Goal: Information Seeking & Learning: Learn about a topic

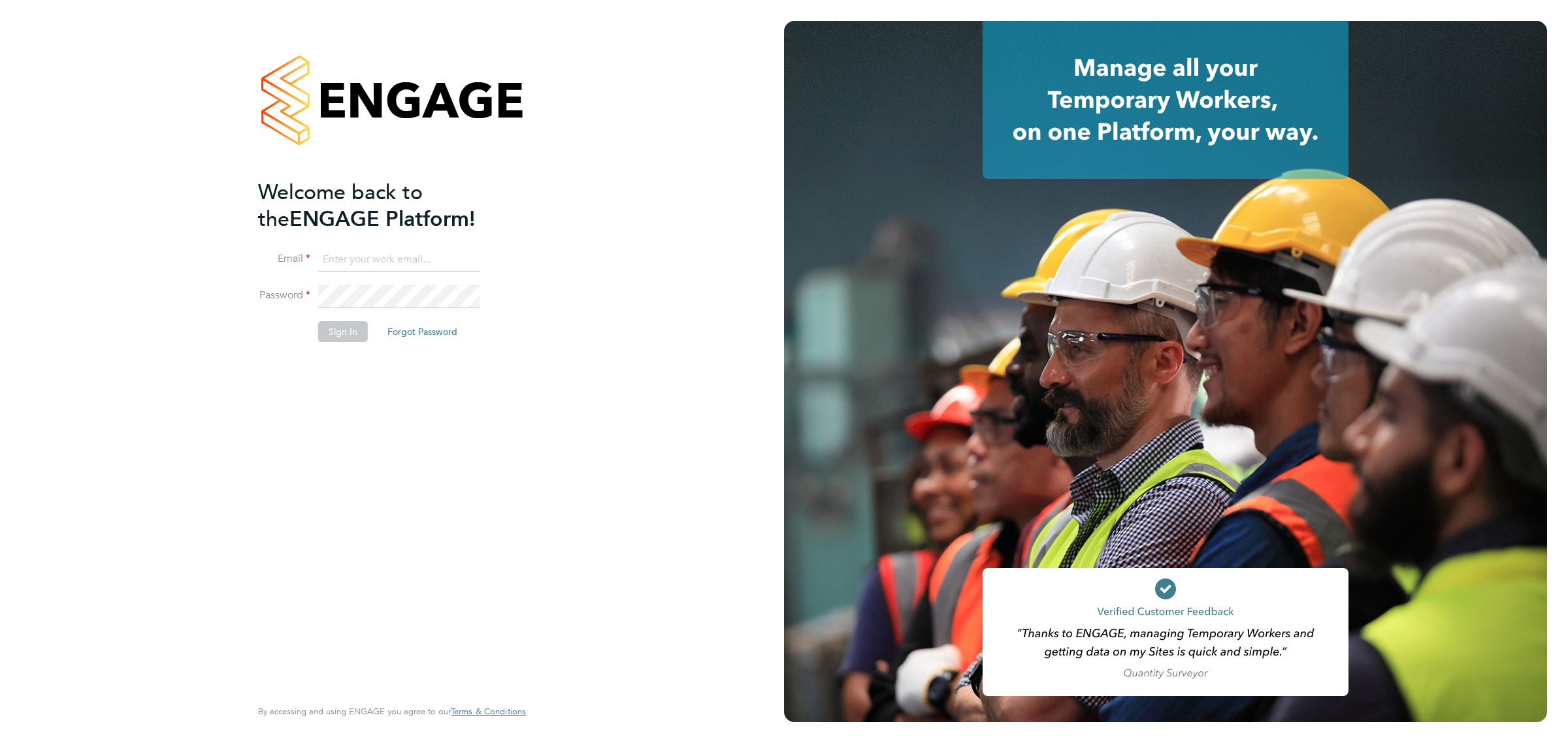
click at [358, 261] on input at bounding box center [398, 260] width 161 height 23
type input "[PERSON_NAME][EMAIL_ADDRESS][PERSON_NAME][DOMAIN_NAME]"
click at [354, 340] on button "Sign In" at bounding box center [343, 331] width 50 height 21
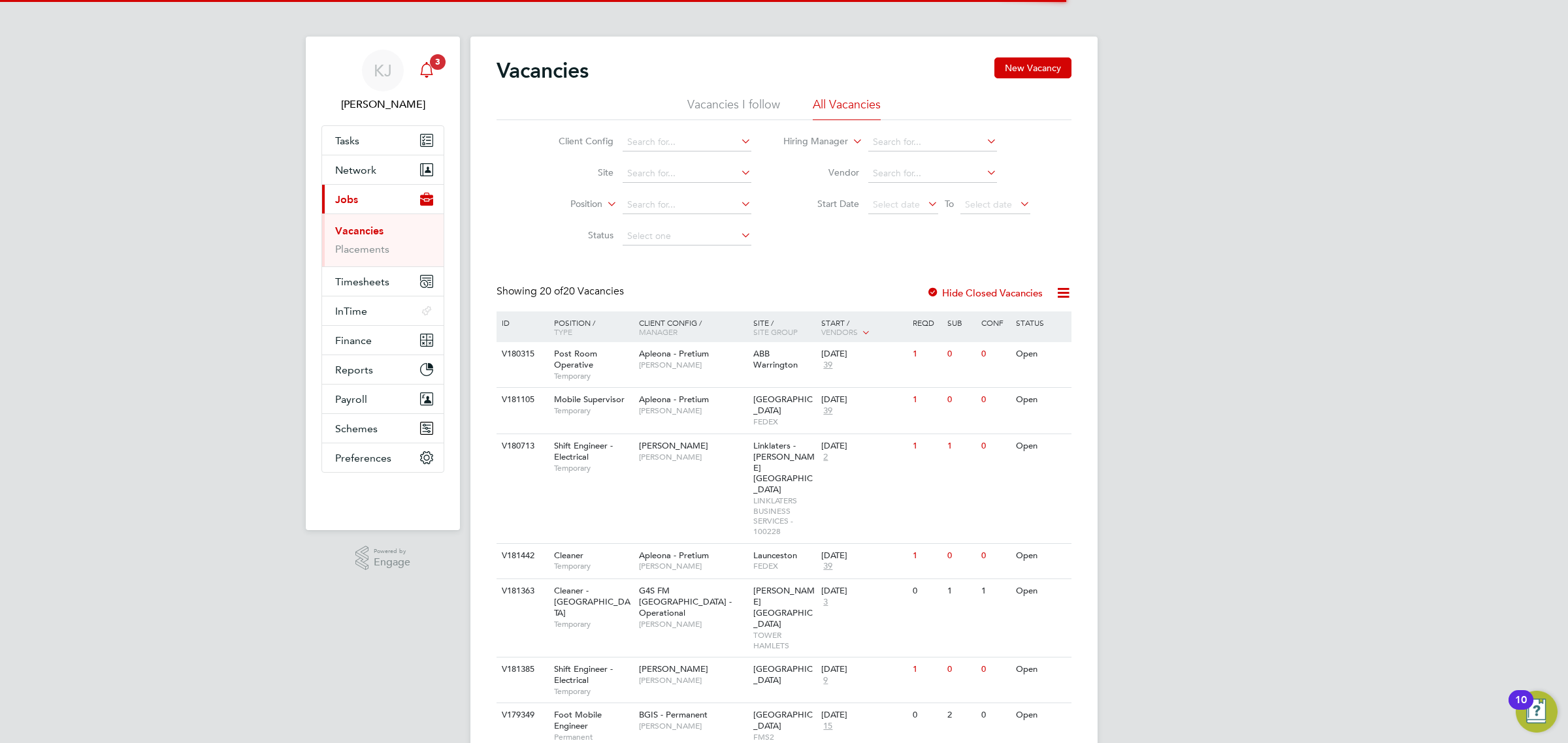
click at [430, 67] on app-alerts-badge "3" at bounding box center [438, 61] width 17 height 17
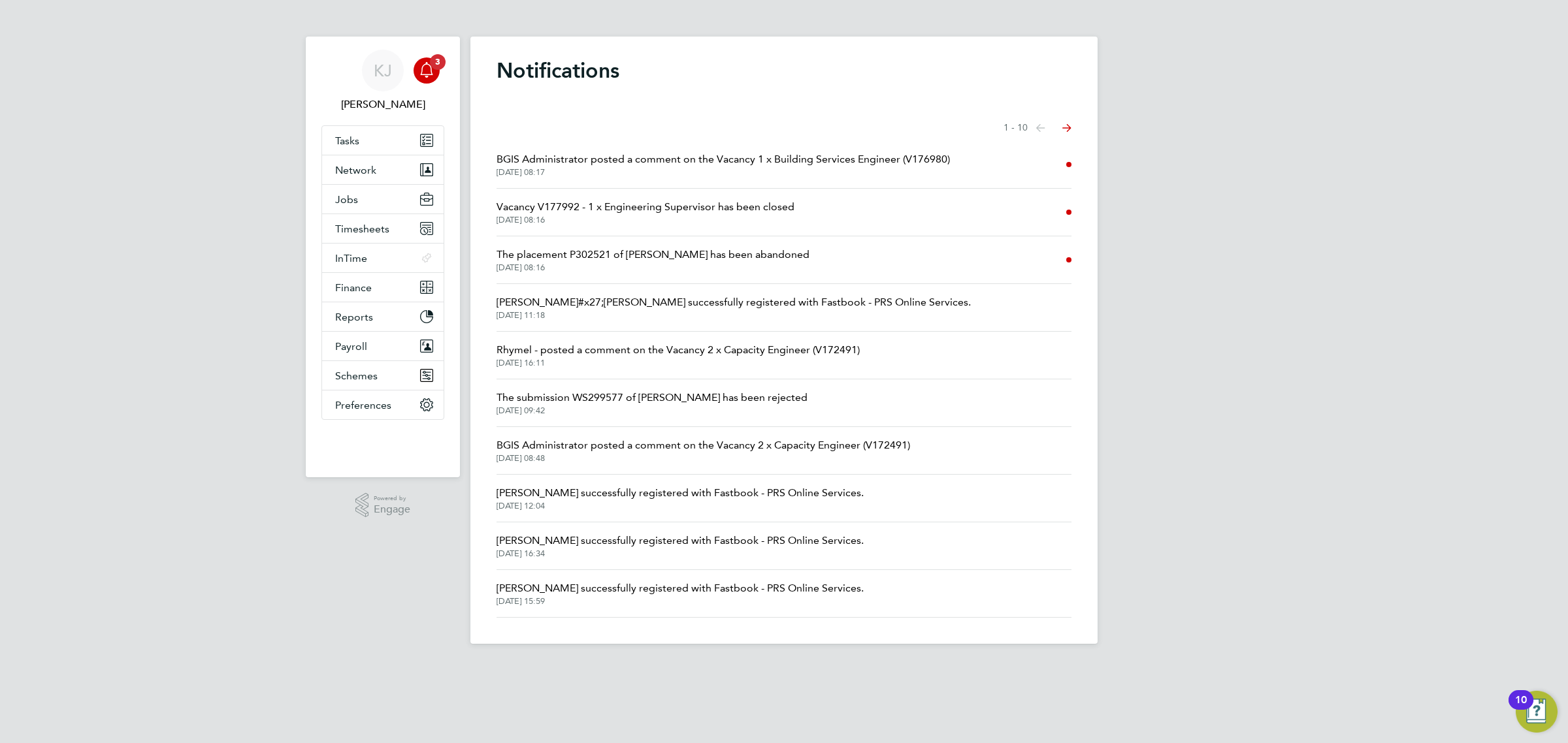
click at [788, 169] on span "29 Sep 2025, 08:17" at bounding box center [723, 173] width 454 height 11
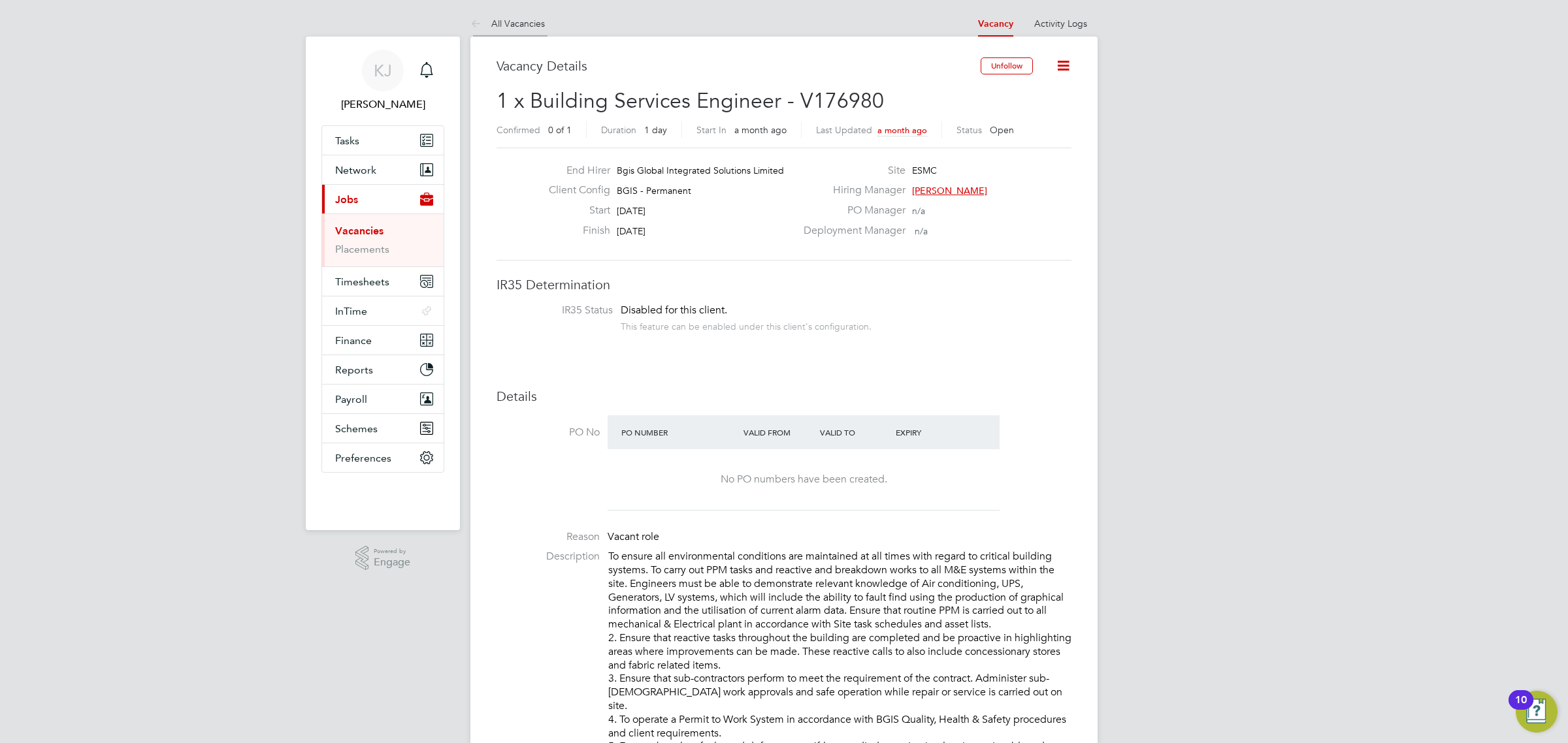
click at [536, 23] on link "All Vacancies" at bounding box center [507, 23] width 74 height 12
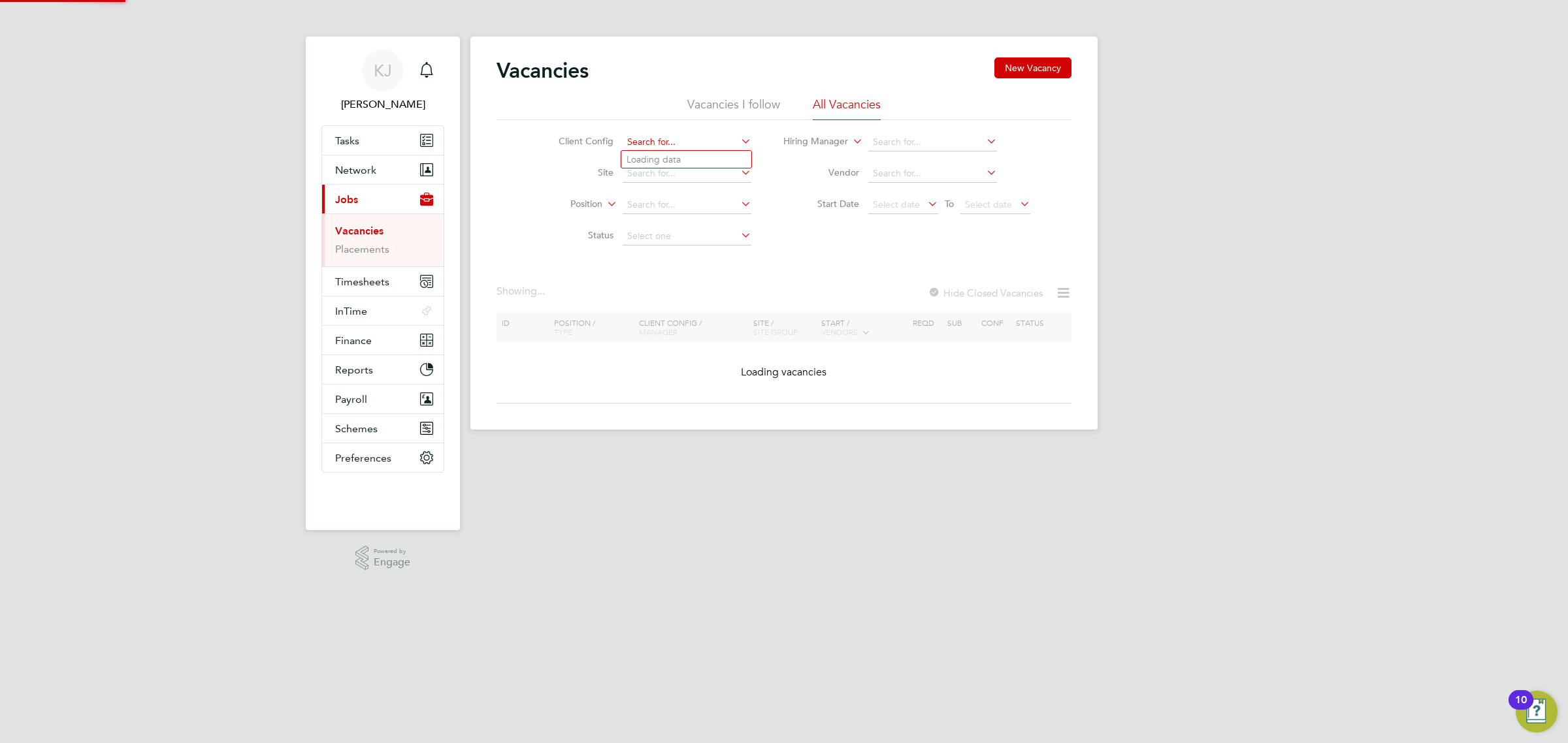
click at [706, 141] on input at bounding box center [687, 142] width 129 height 18
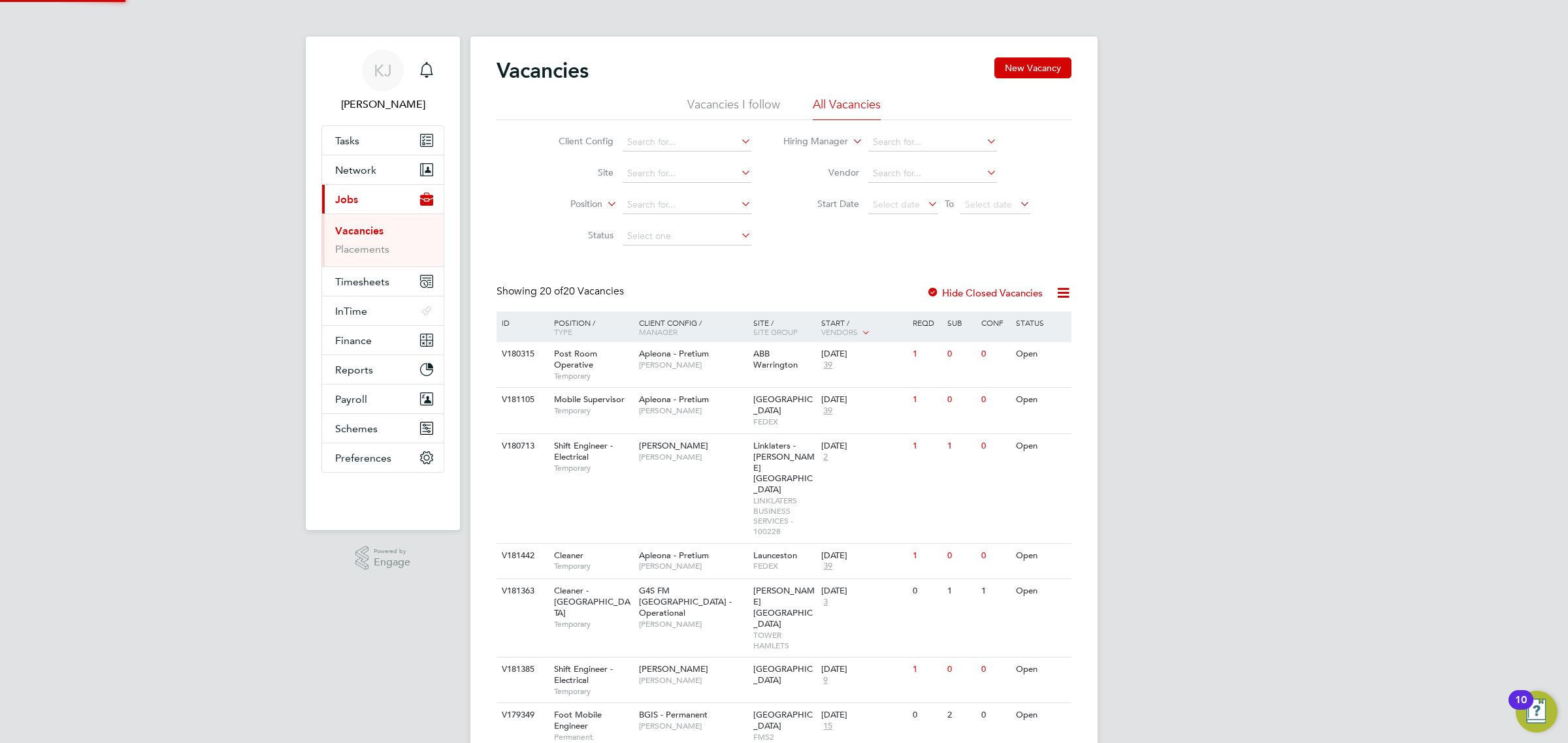
click at [701, 103] on li "Vacancies I follow" at bounding box center [734, 108] width 93 height 23
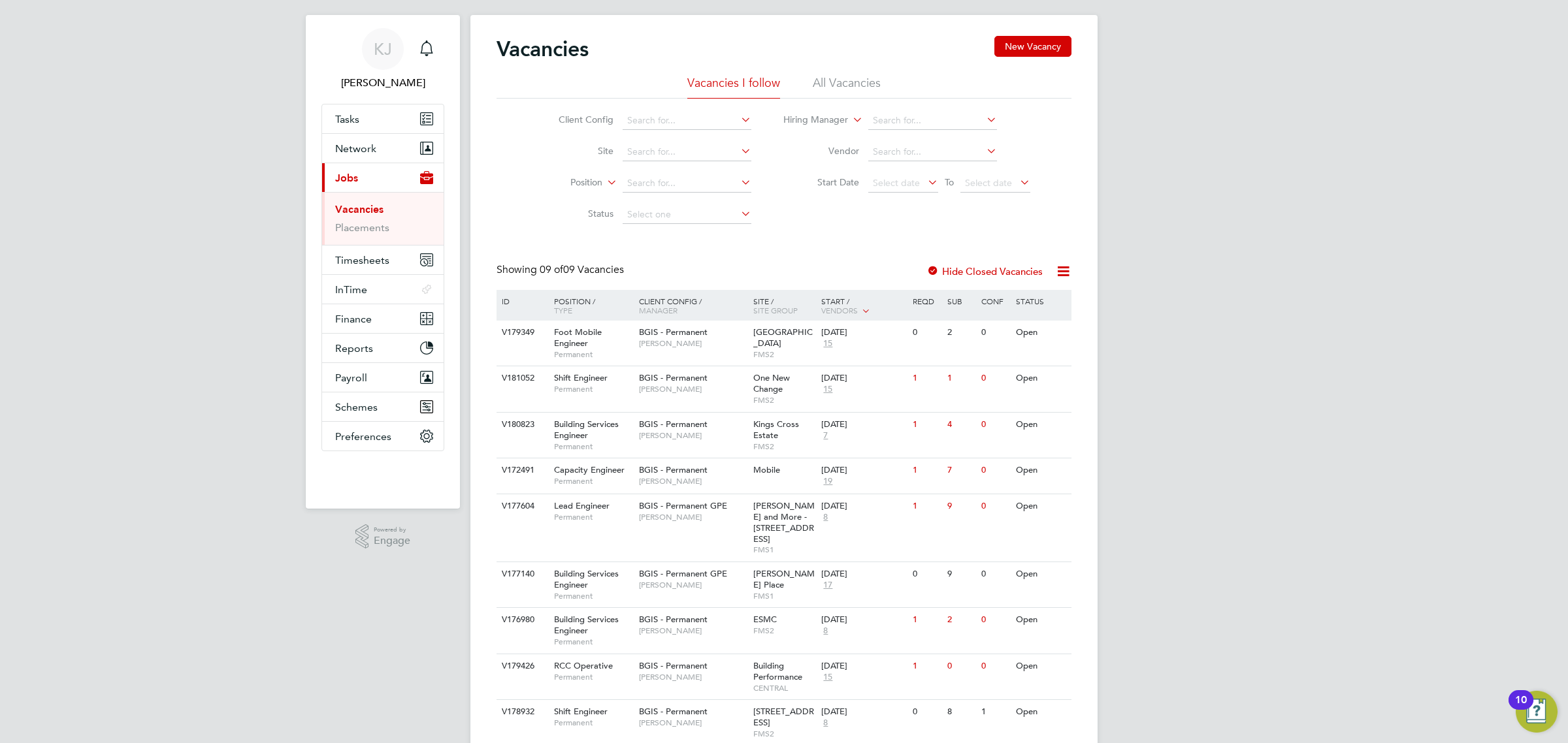
scroll to position [61, 0]
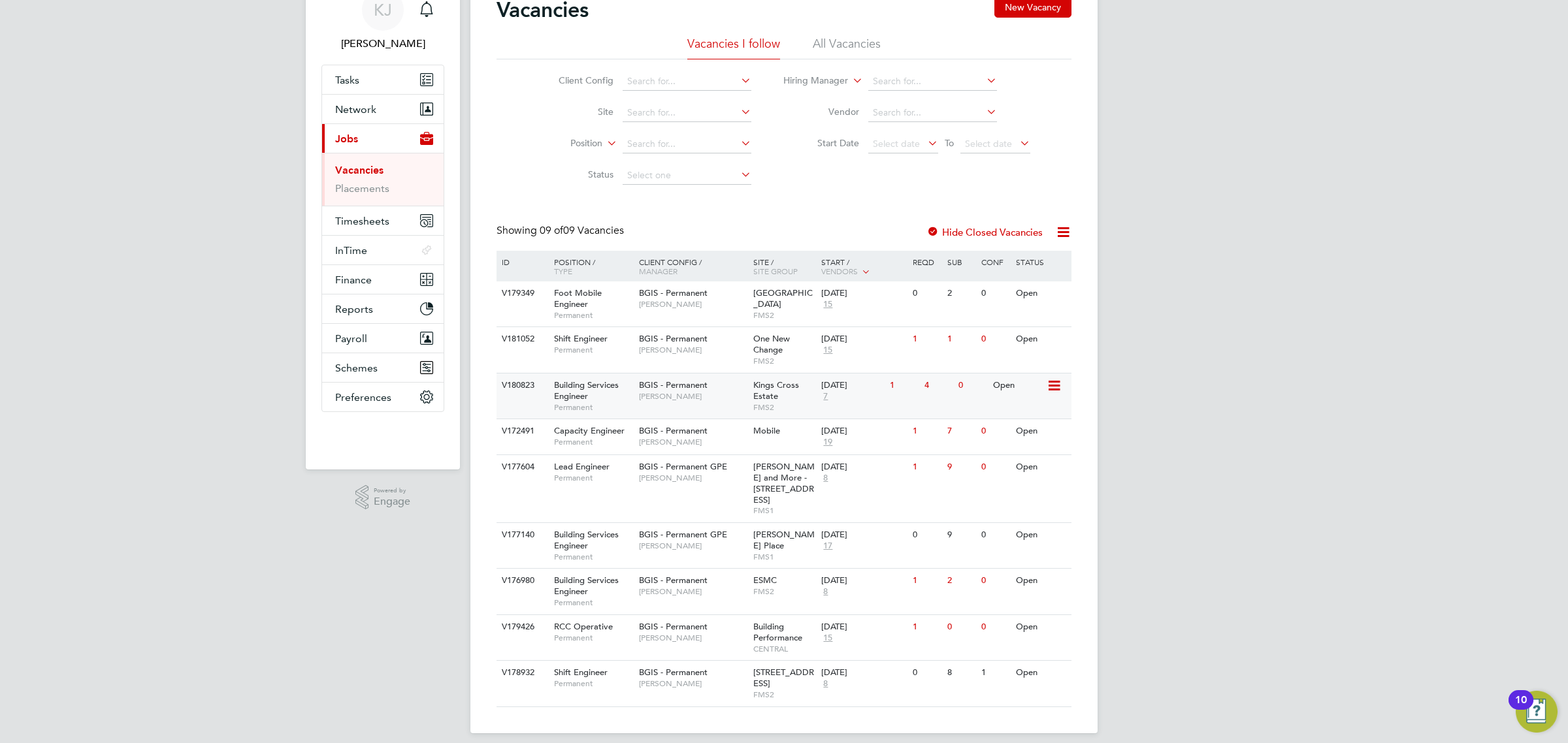
click at [665, 403] on div "BGIS - Permanent Jake Osborne" at bounding box center [692, 390] width 114 height 34
drag, startPoint x: 721, startPoint y: 530, endPoint x: 711, endPoint y: 554, distance: 26.0
drag, startPoint x: 711, startPoint y: 554, endPoint x: 673, endPoint y: 533, distance: 43.4
click at [673, 540] on span "Jasmin Padmore" at bounding box center [693, 546] width 108 height 11
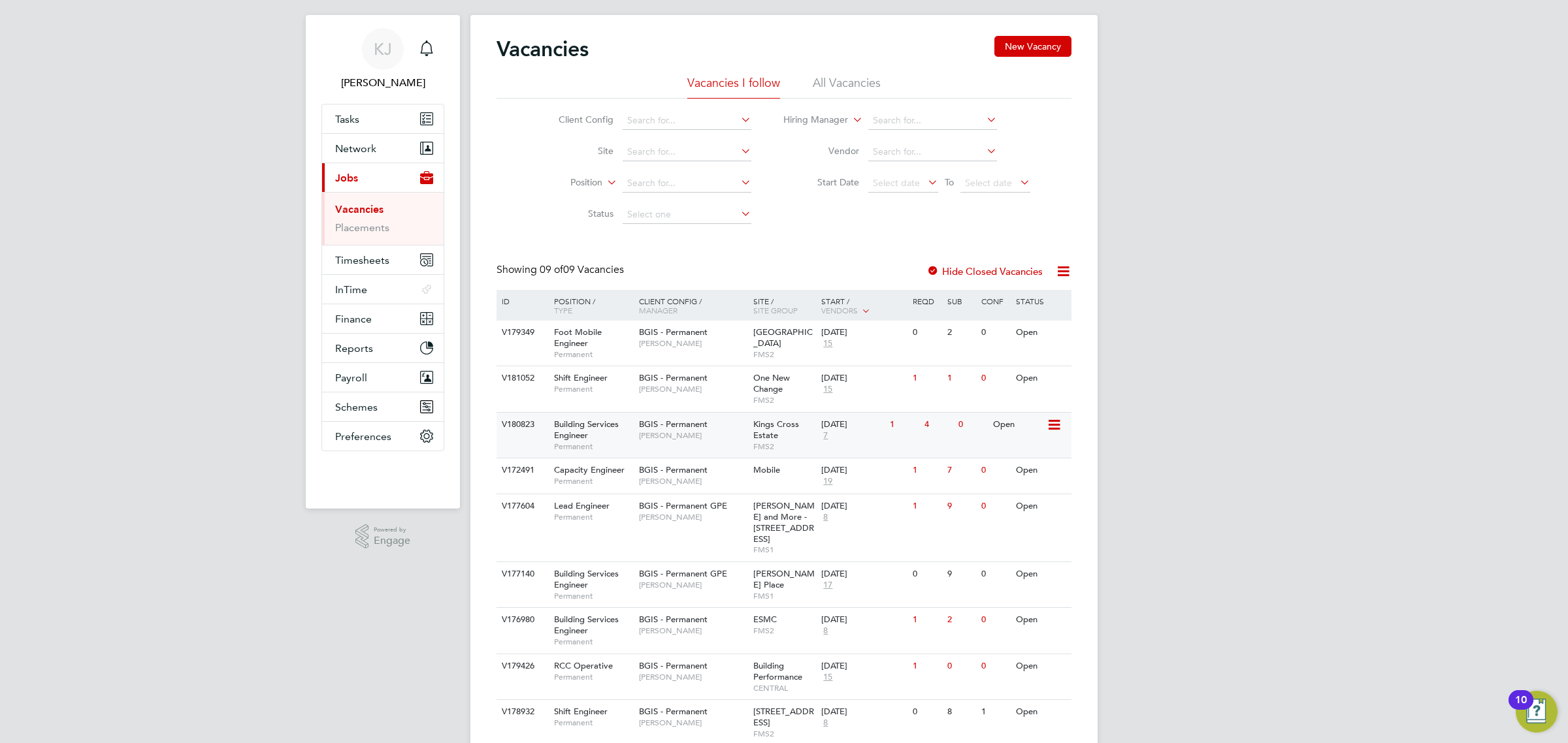
scroll to position [0, 0]
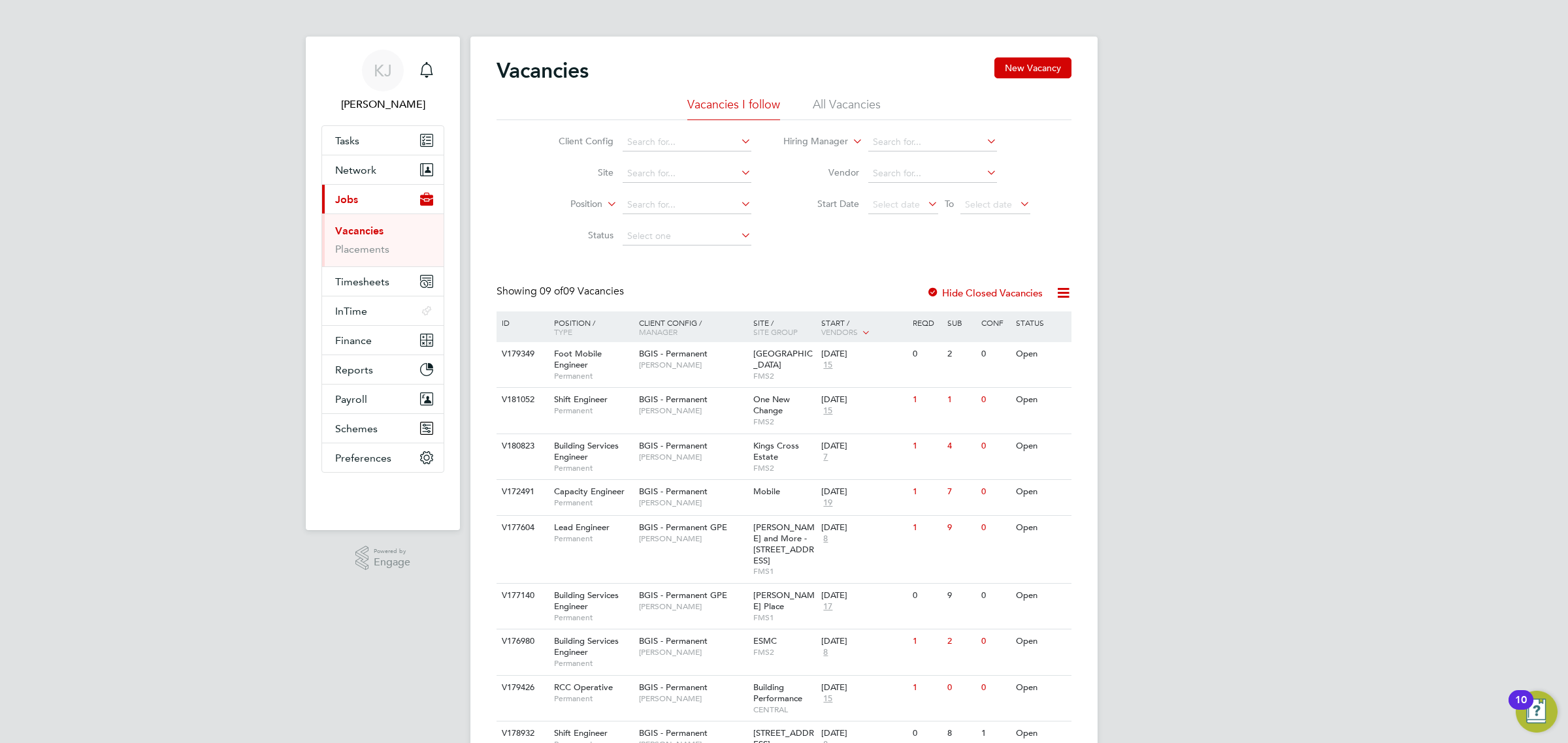
click at [818, 110] on li "All Vacancies" at bounding box center [846, 108] width 68 height 23
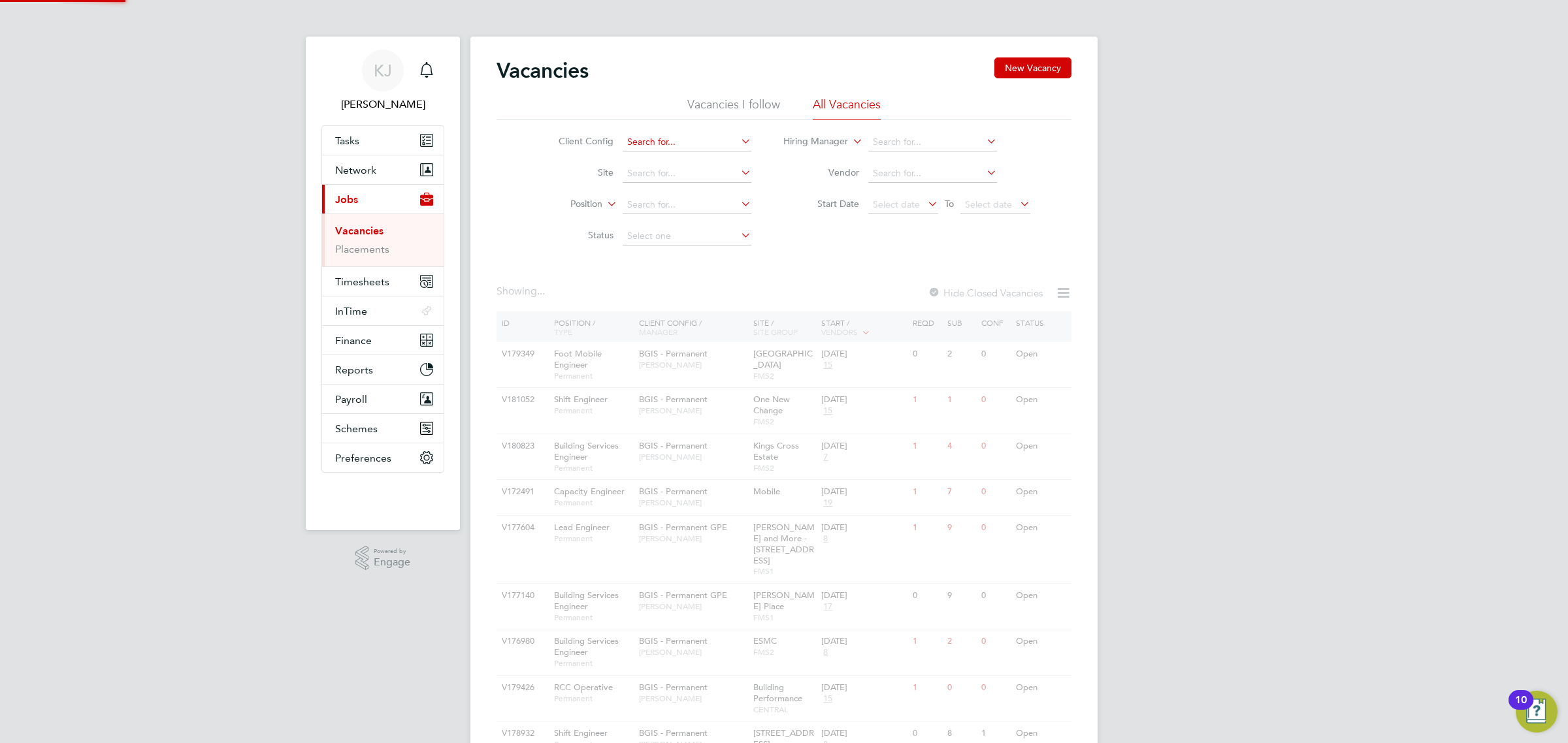
click at [703, 145] on input at bounding box center [687, 142] width 129 height 18
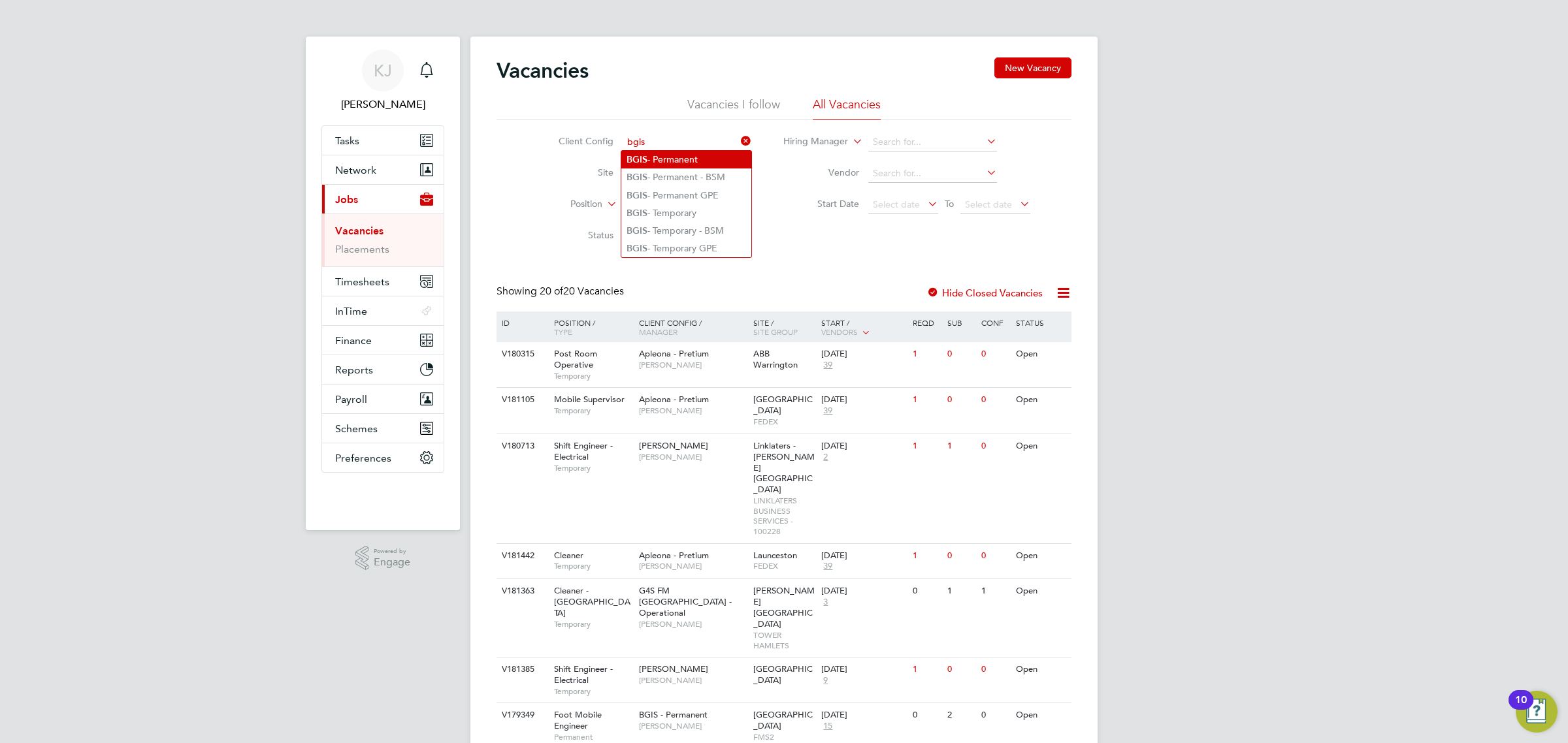
click at [703, 160] on li "BGIS - Permanent" at bounding box center [686, 159] width 130 height 17
type input "BGIS - Permanent"
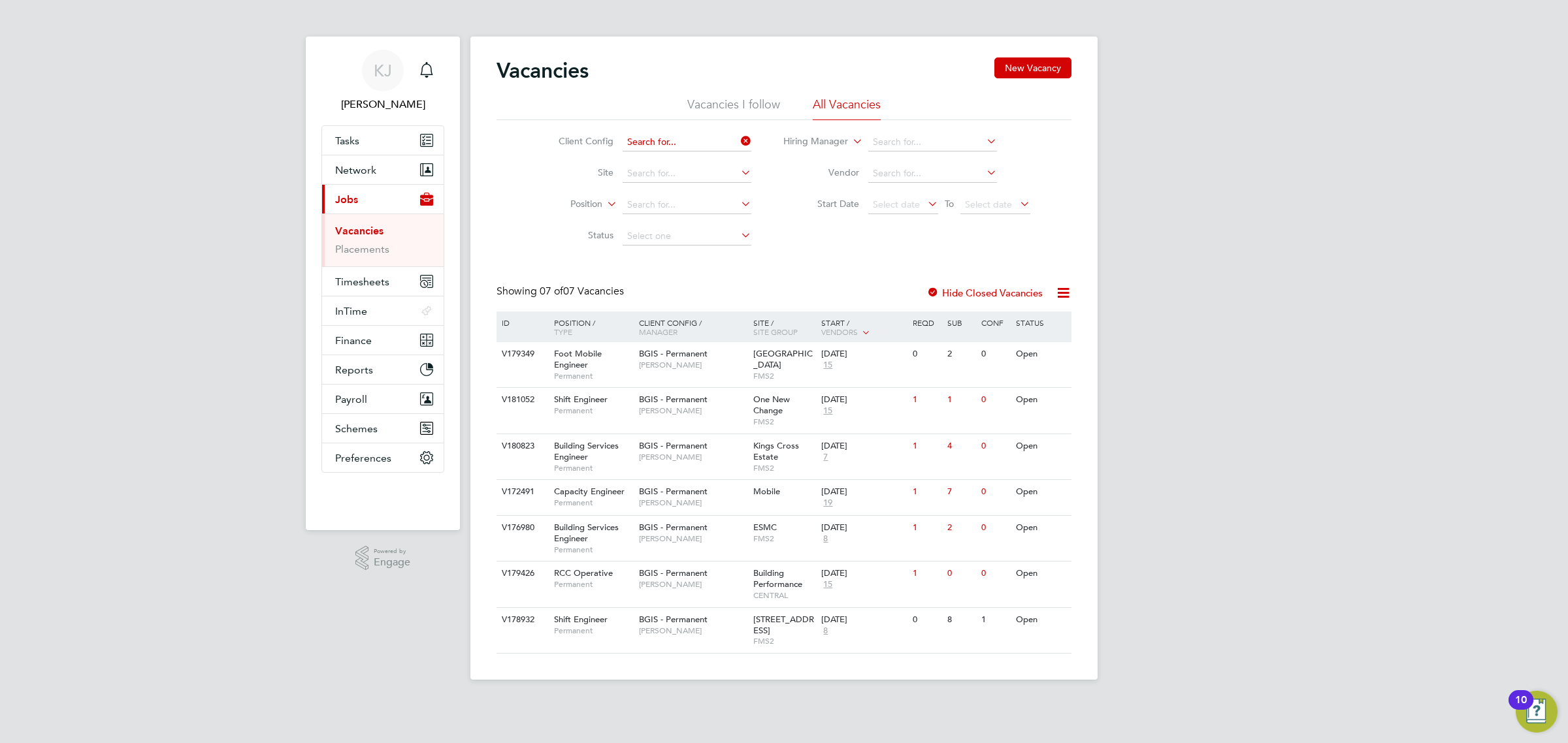
click at [704, 138] on input at bounding box center [687, 142] width 129 height 18
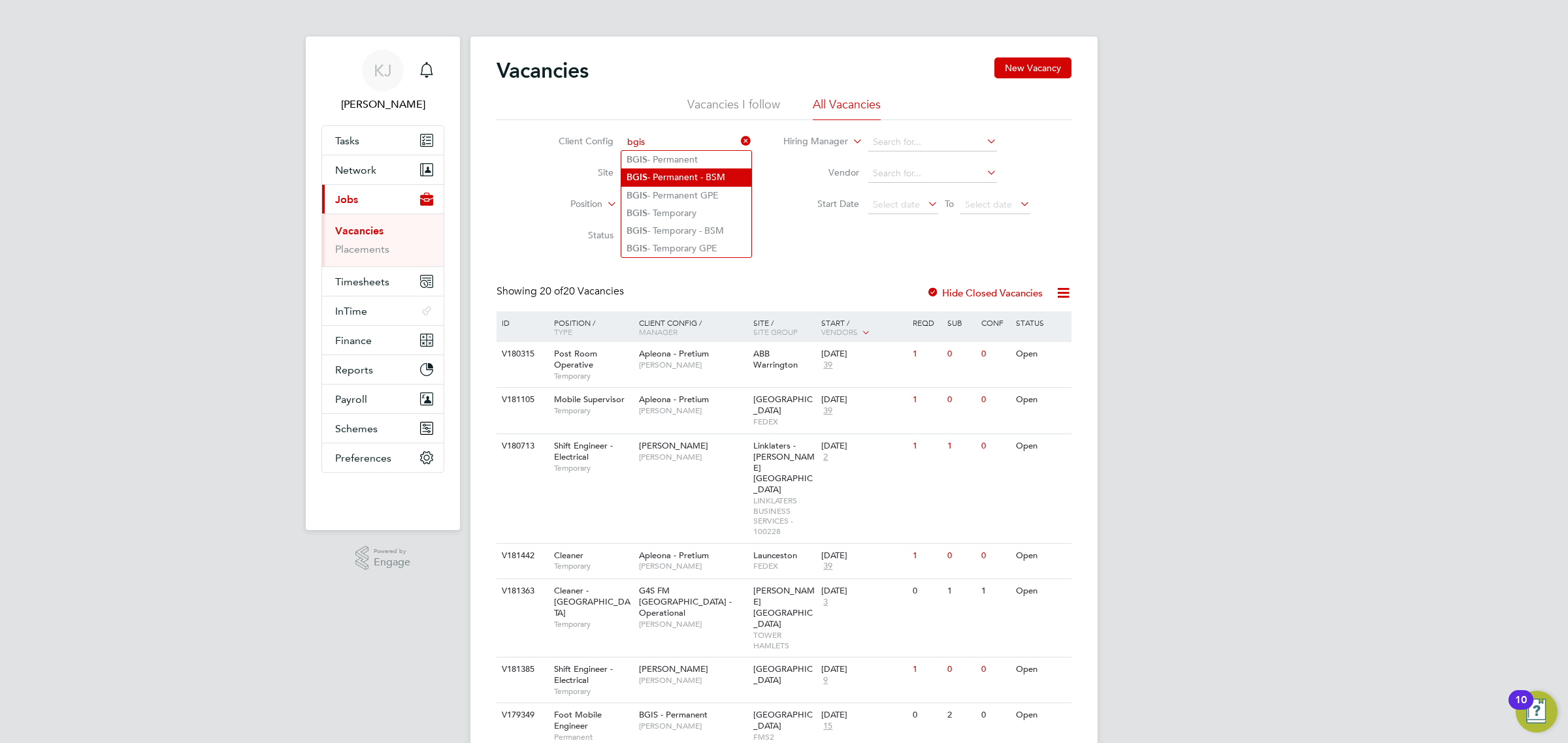
click at [701, 185] on li "BGIS - Permanent - BSM" at bounding box center [686, 177] width 130 height 17
type input "BGIS - Permanent - BSM"
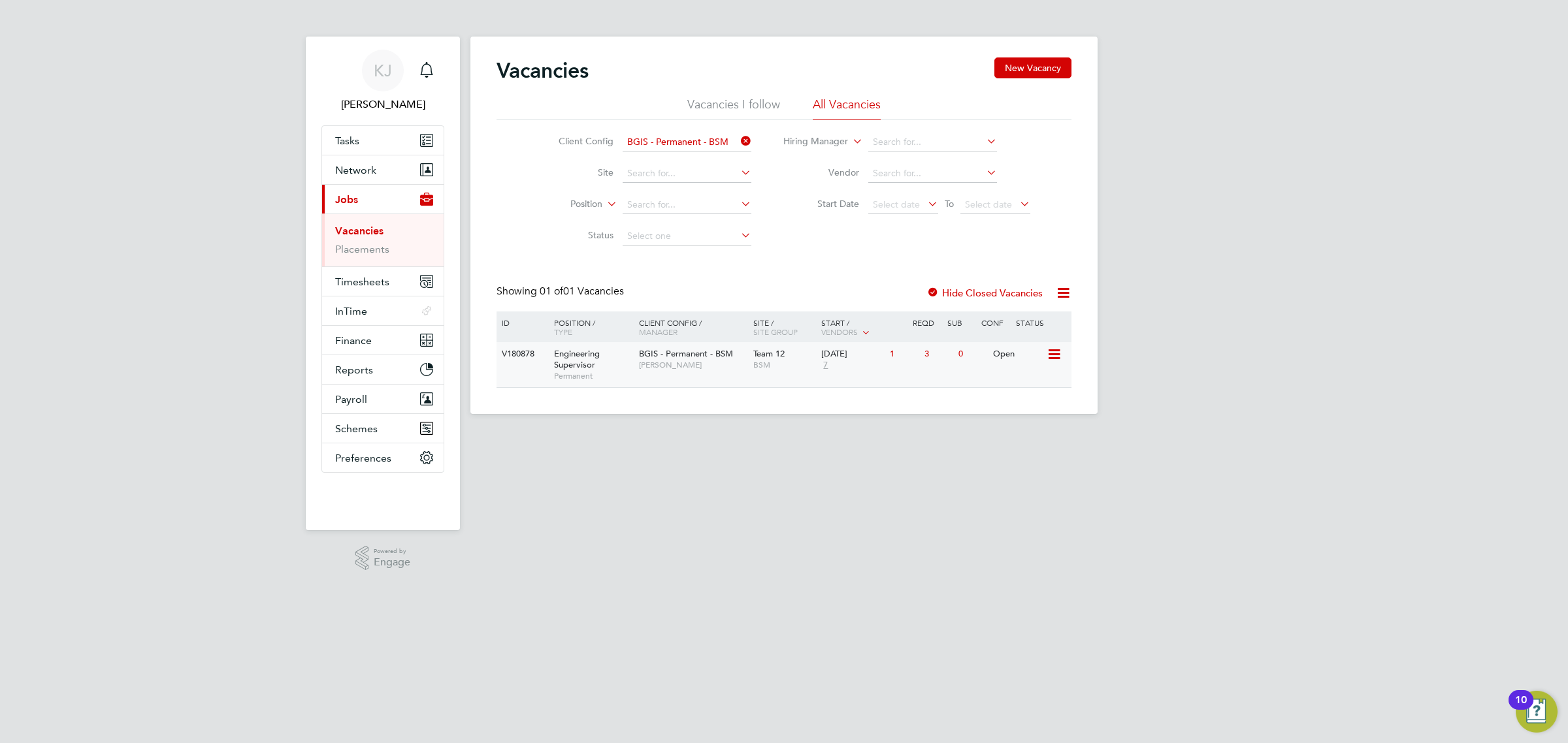
click at [738, 368] on span "[PERSON_NAME]" at bounding box center [693, 365] width 108 height 11
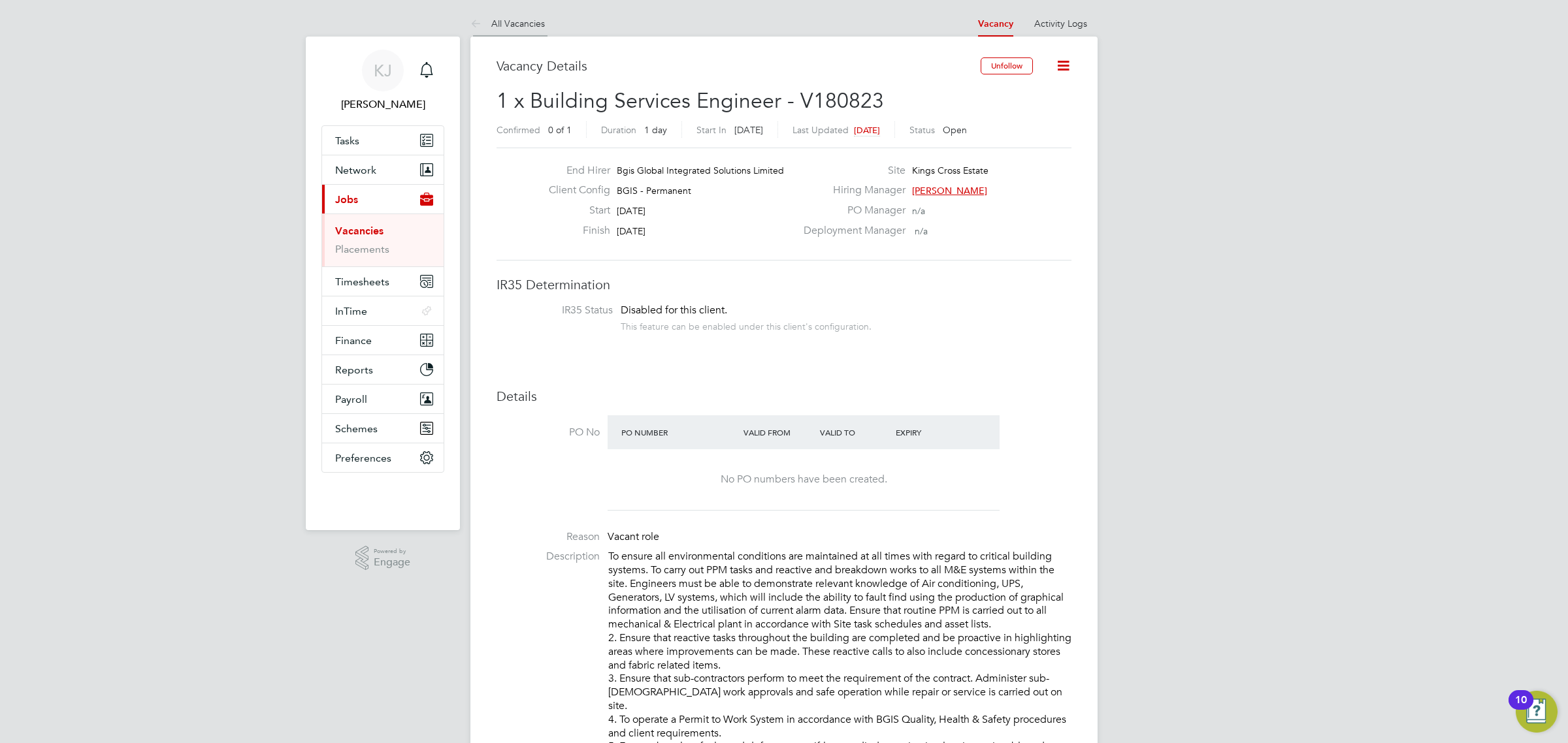
click at [521, 21] on link "All Vacancies" at bounding box center [507, 23] width 74 height 12
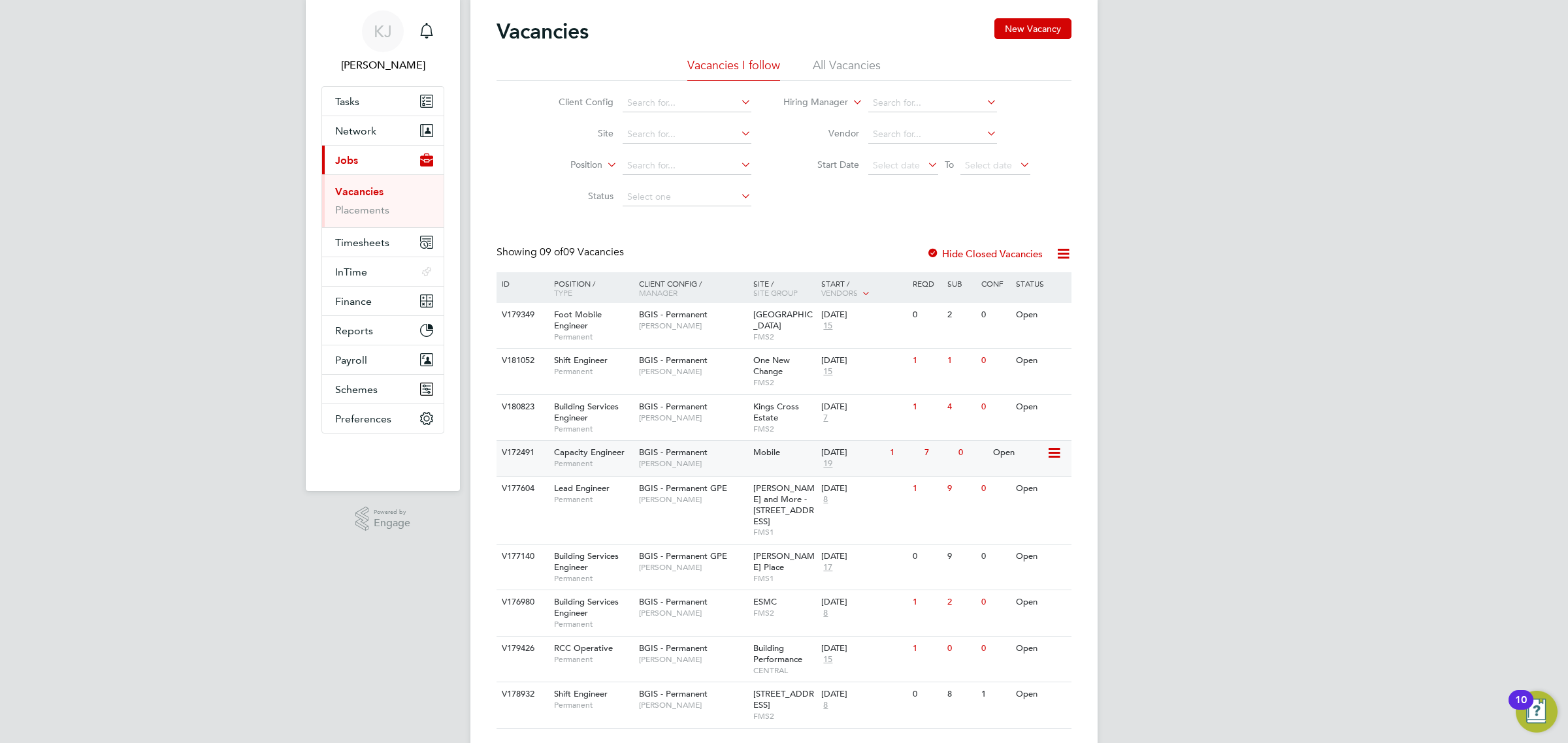
scroll to position [61, 0]
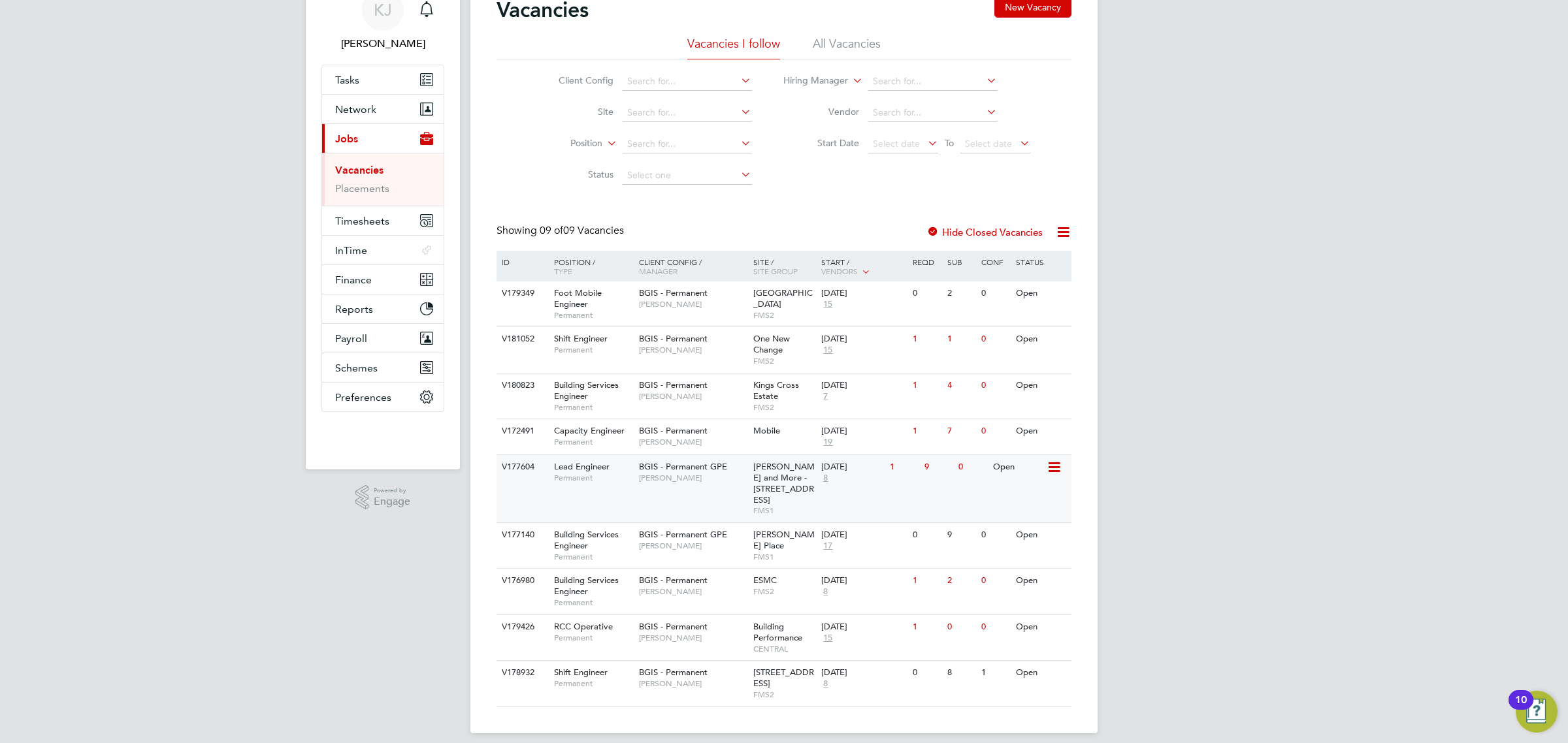
click at [690, 454] on div "V177604 Lead Engineer Permanent BGIS - Permanent GPE Patrick Ridgway Wells and …" at bounding box center [784, 488] width 575 height 68
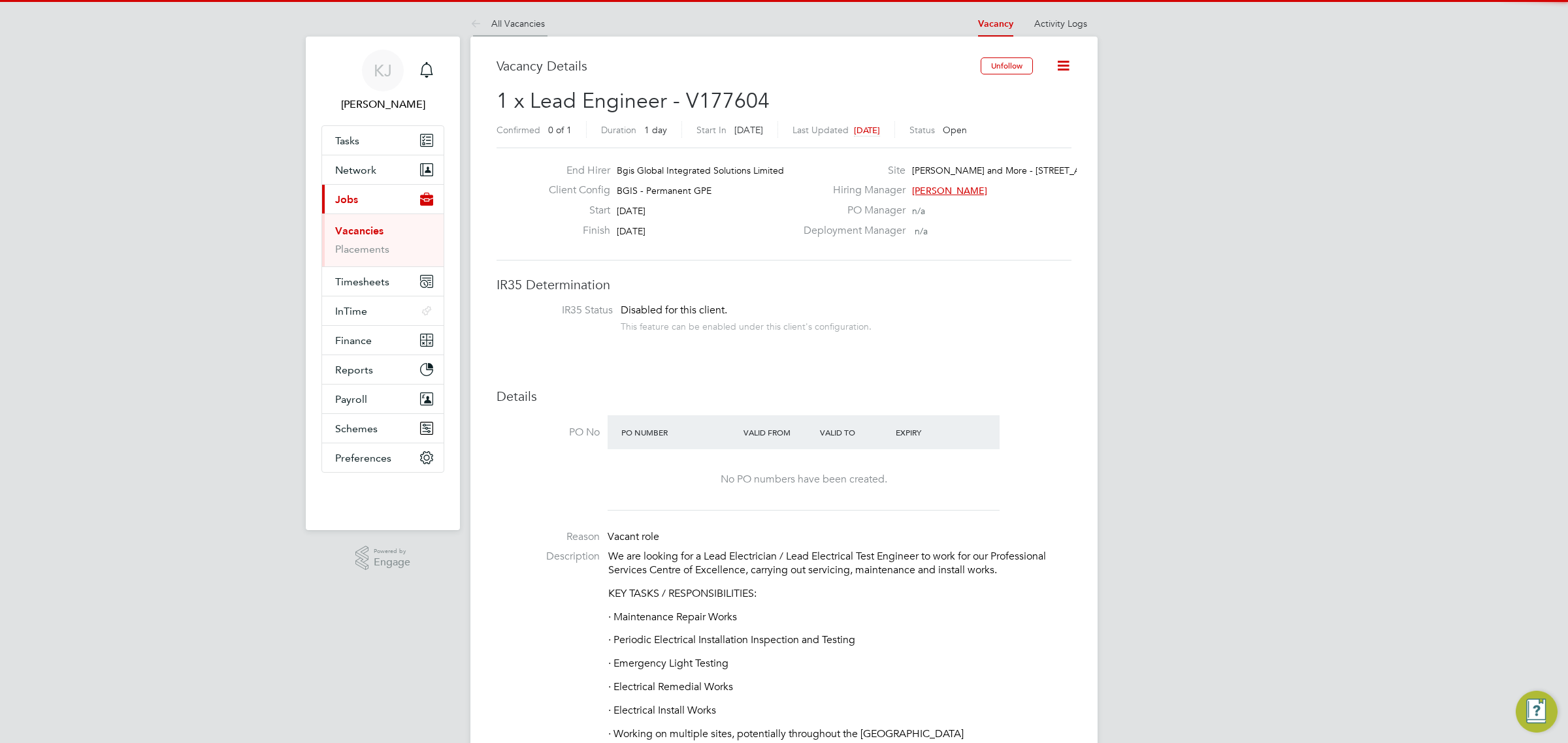
click at [517, 21] on link "All Vacancies" at bounding box center [507, 23] width 74 height 12
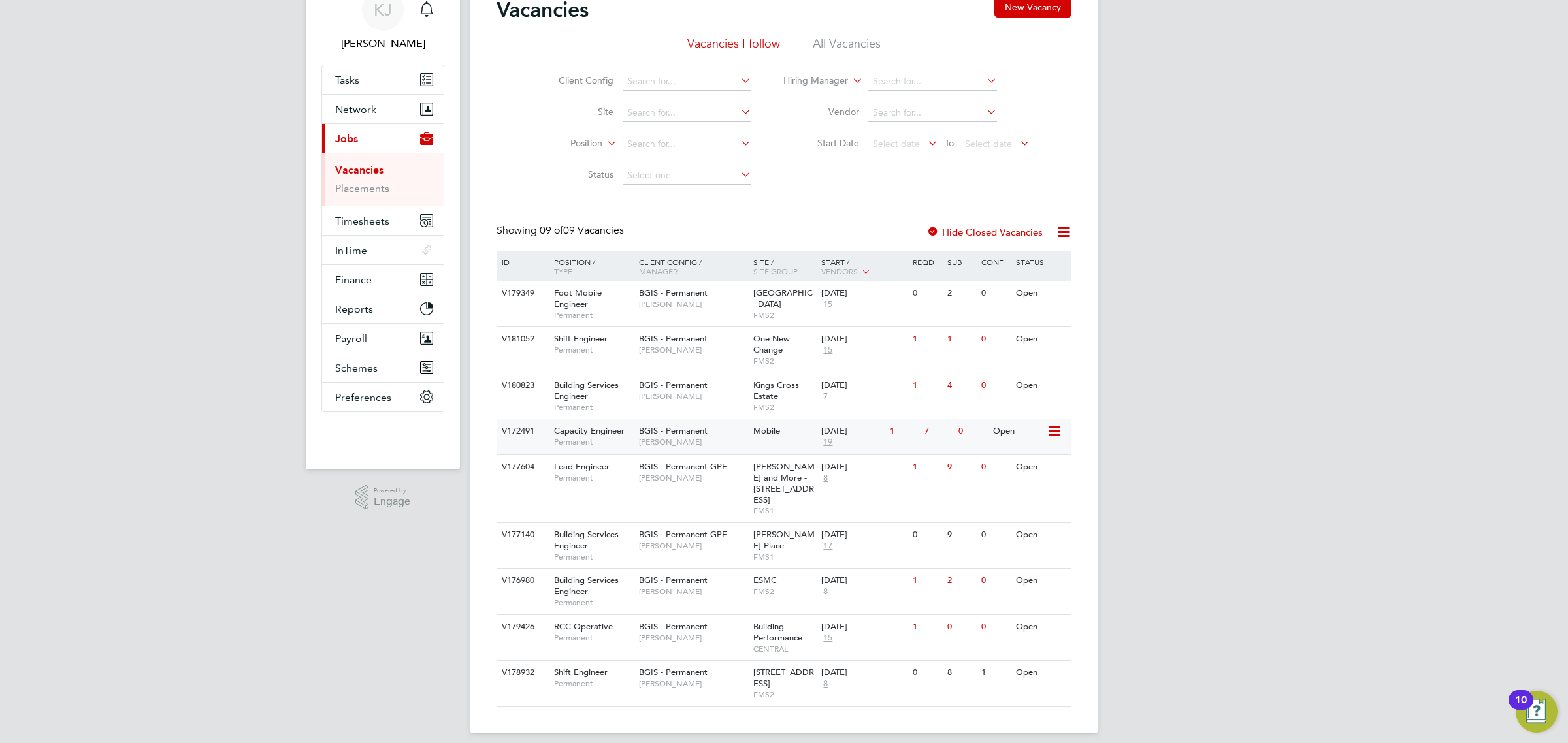
click at [687, 440] on span "Nigel Stamp" at bounding box center [693, 442] width 108 height 11
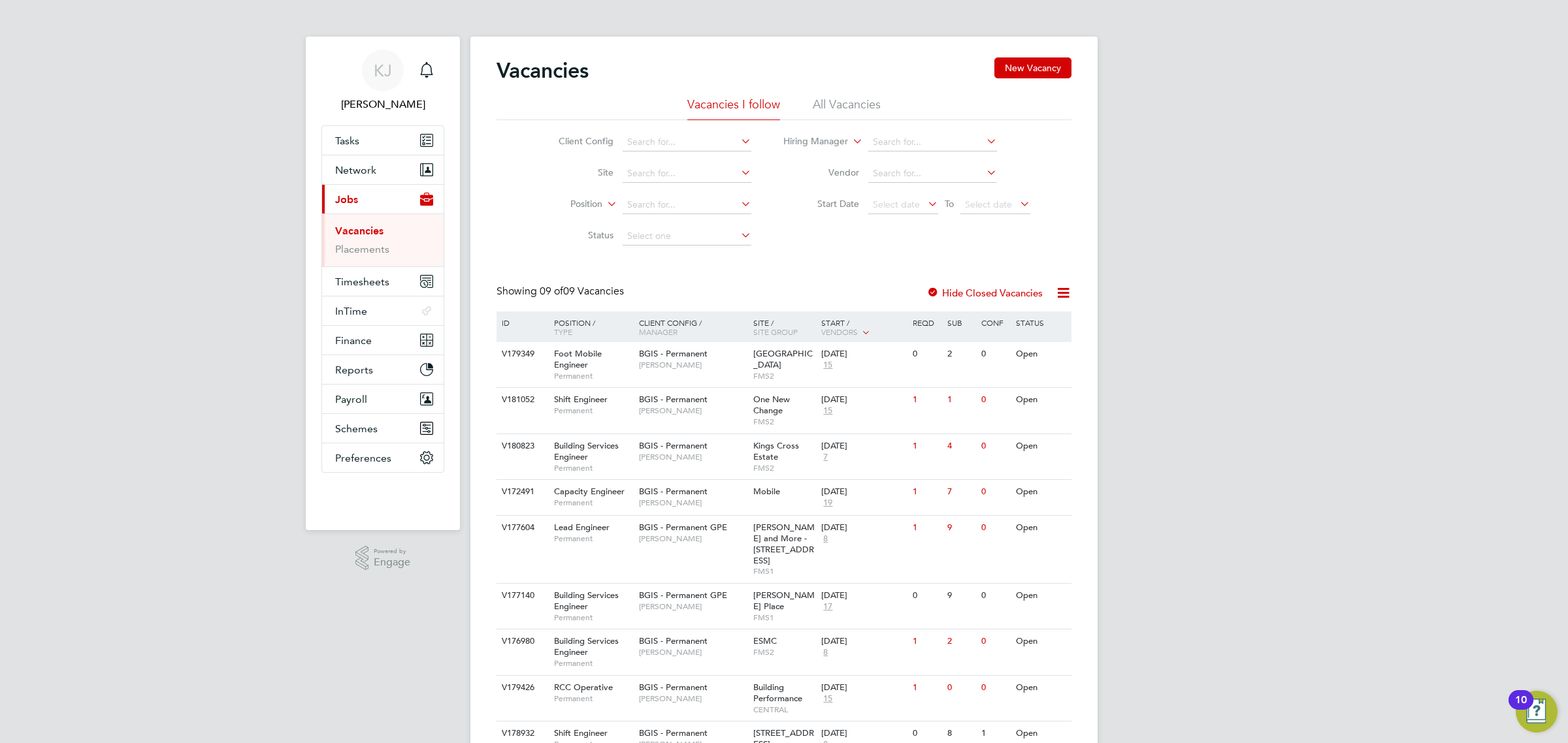
click at [836, 97] on li "All Vacancies" at bounding box center [846, 108] width 68 height 23
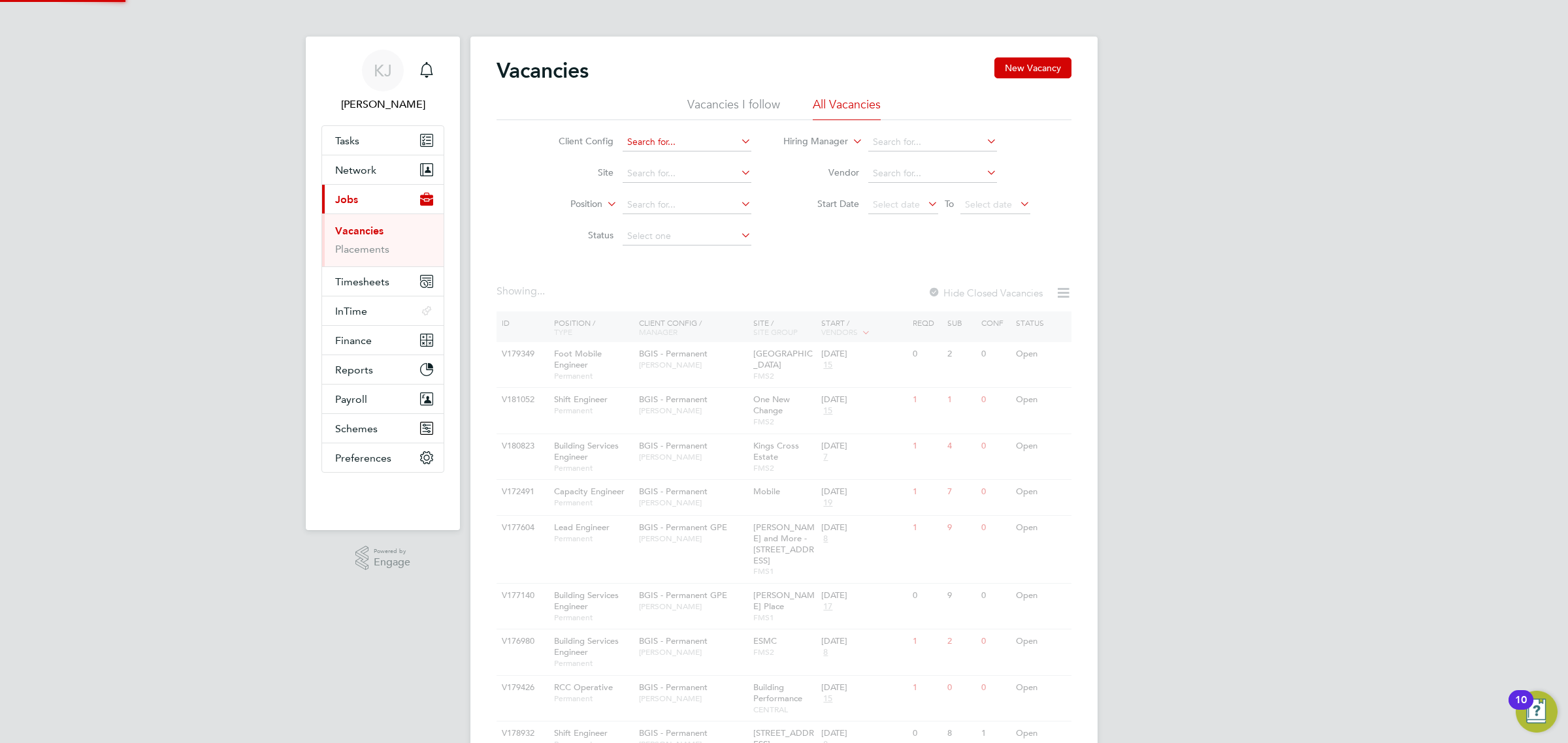
click at [678, 145] on input at bounding box center [687, 142] width 129 height 18
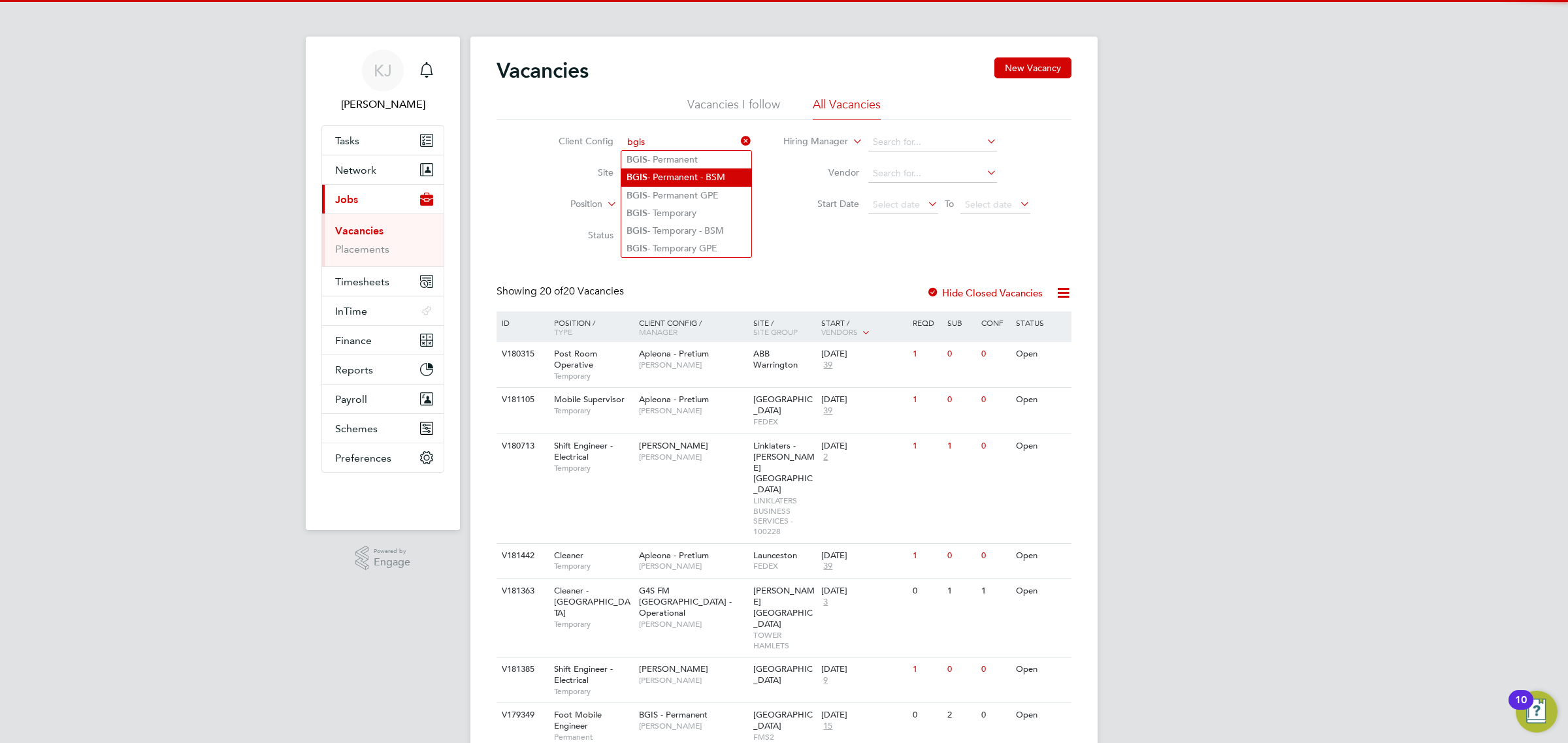
click at [690, 182] on li "BGIS - Permanent - BSM" at bounding box center [686, 177] width 130 height 17
type input "BGIS - Permanent - BSM"
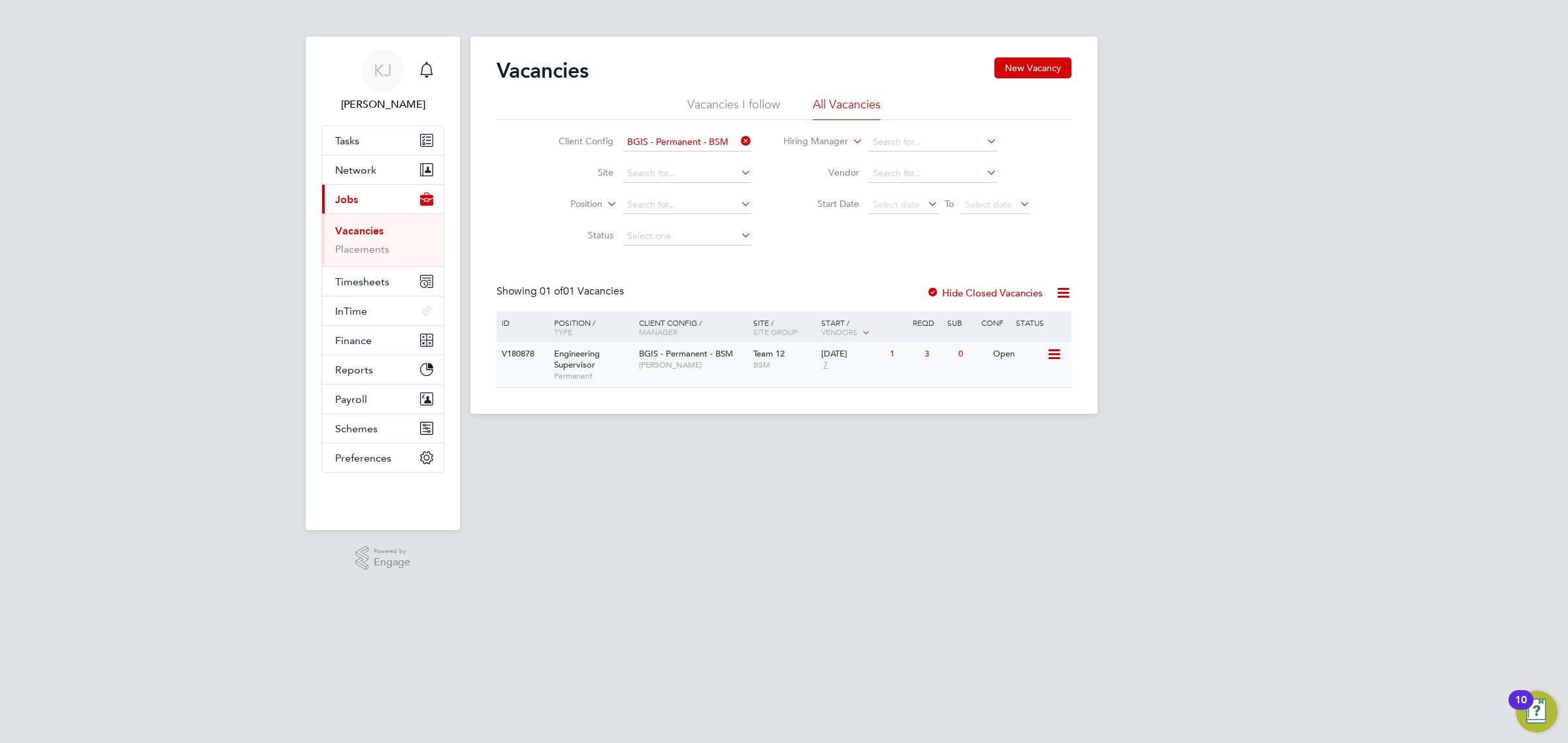
click at [785, 361] on span "BSM" at bounding box center [784, 365] width 62 height 11
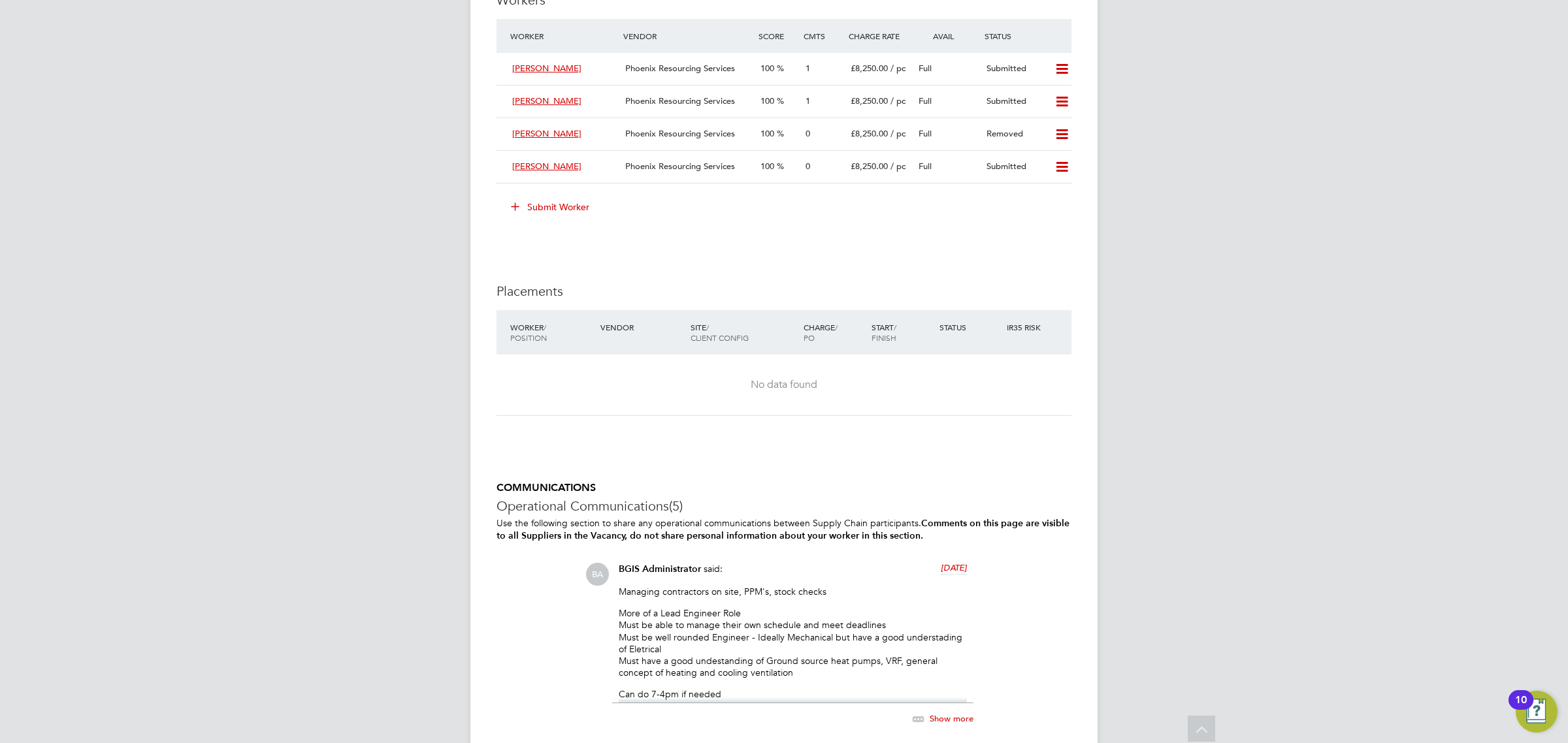
scroll to position [1759, 0]
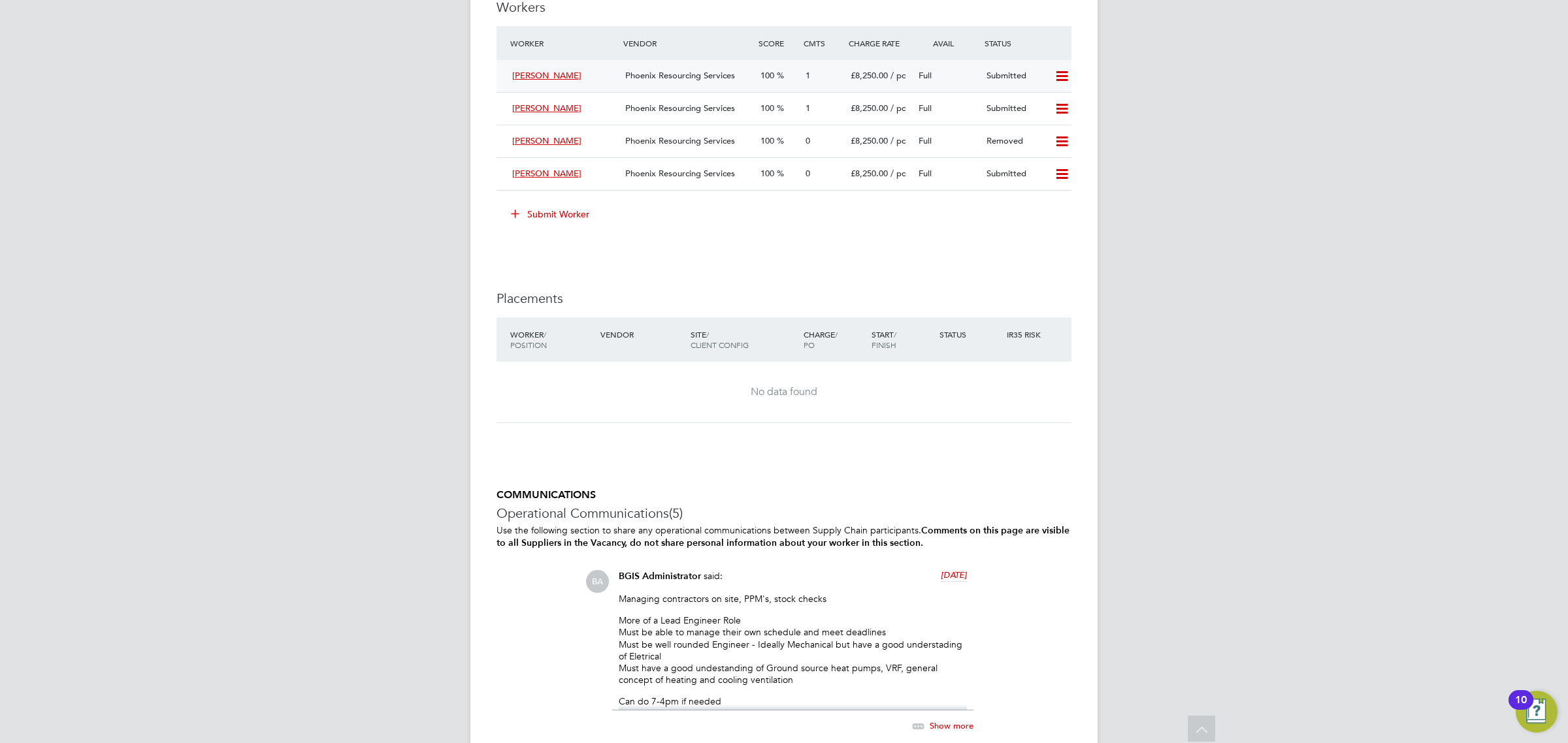
click at [1066, 71] on icon at bounding box center [1062, 76] width 17 height 11
click at [1049, 105] on li "Remove" at bounding box center [1042, 104] width 50 height 18
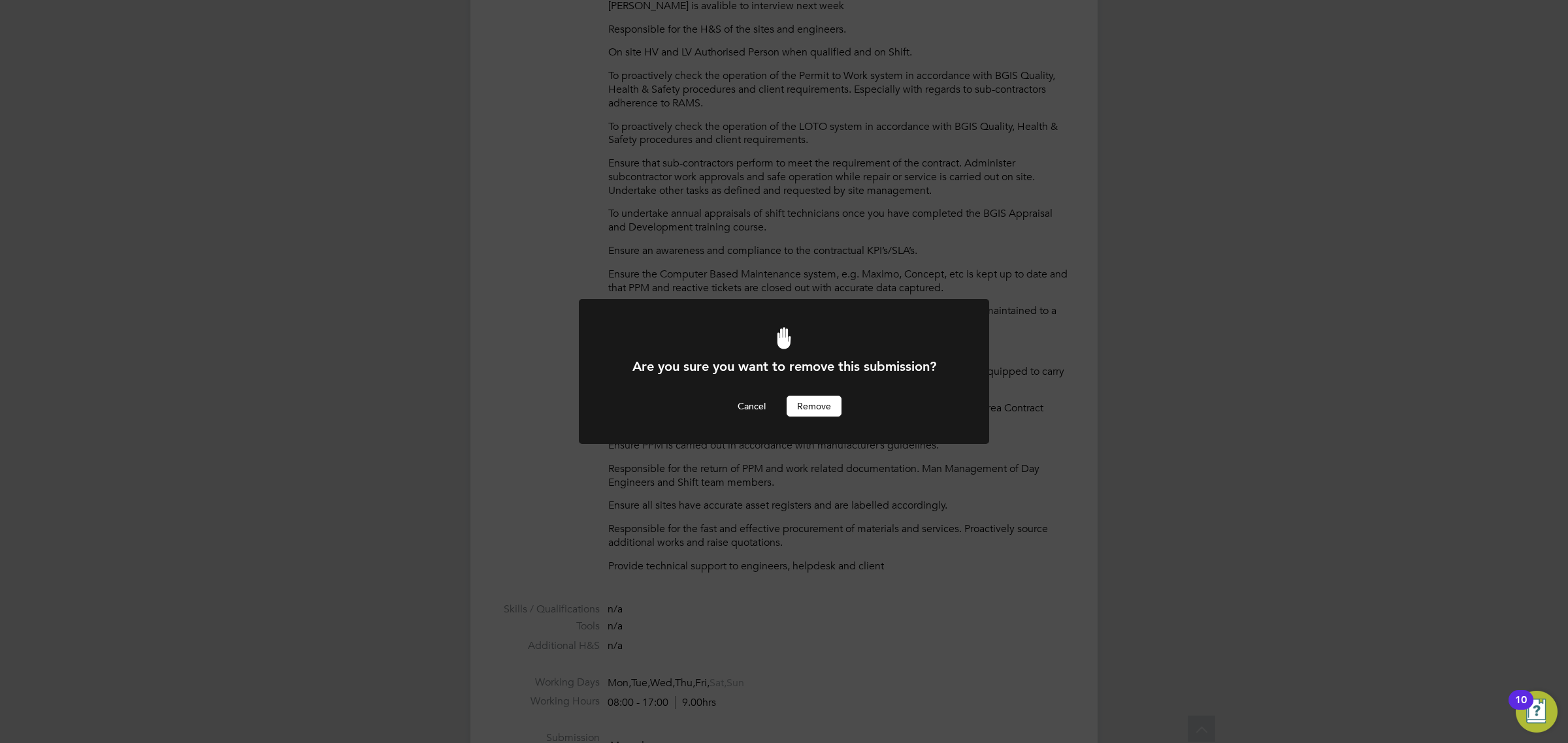
scroll to position [0, 0]
click at [768, 402] on button "Cancel" at bounding box center [751, 406] width 49 height 21
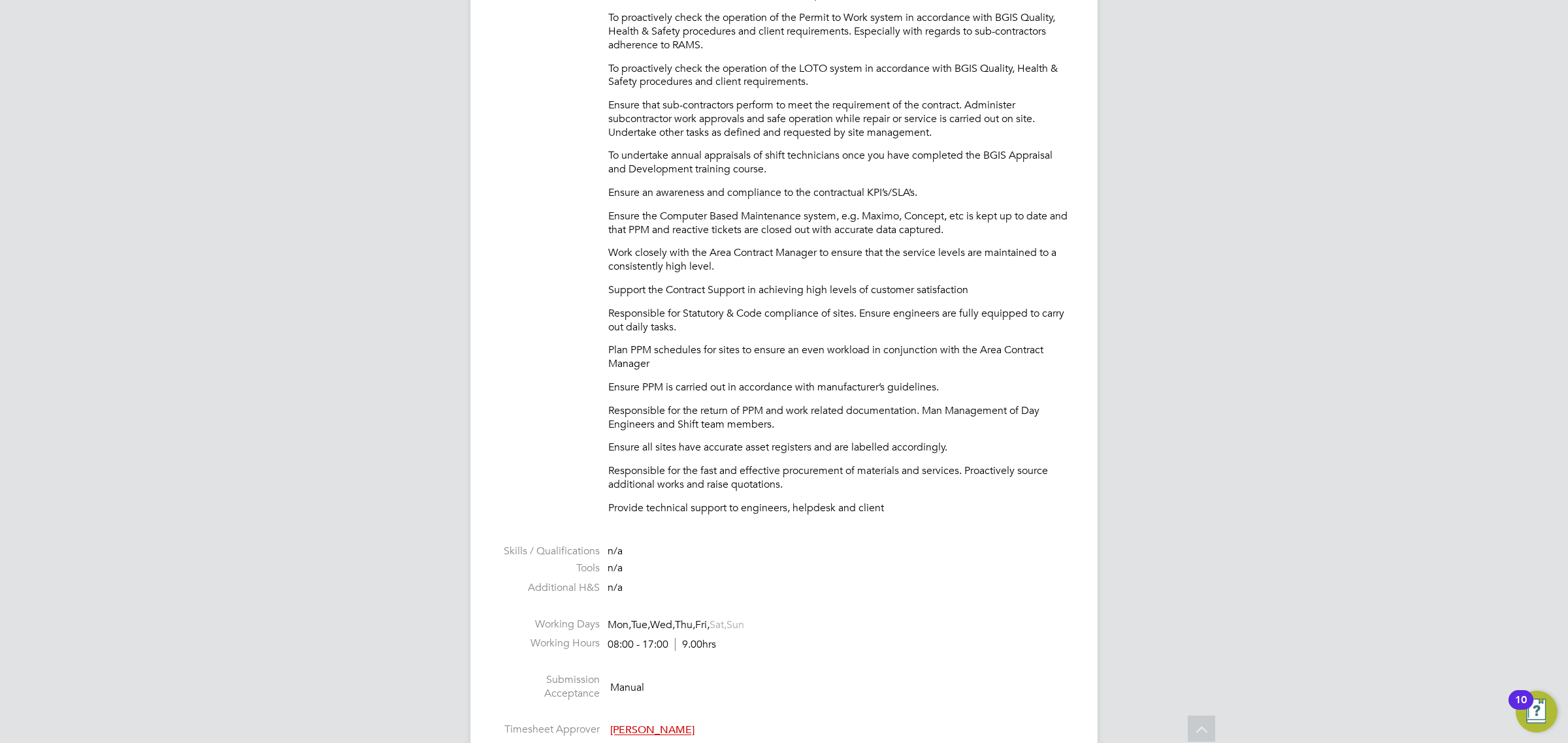
scroll to position [906, 0]
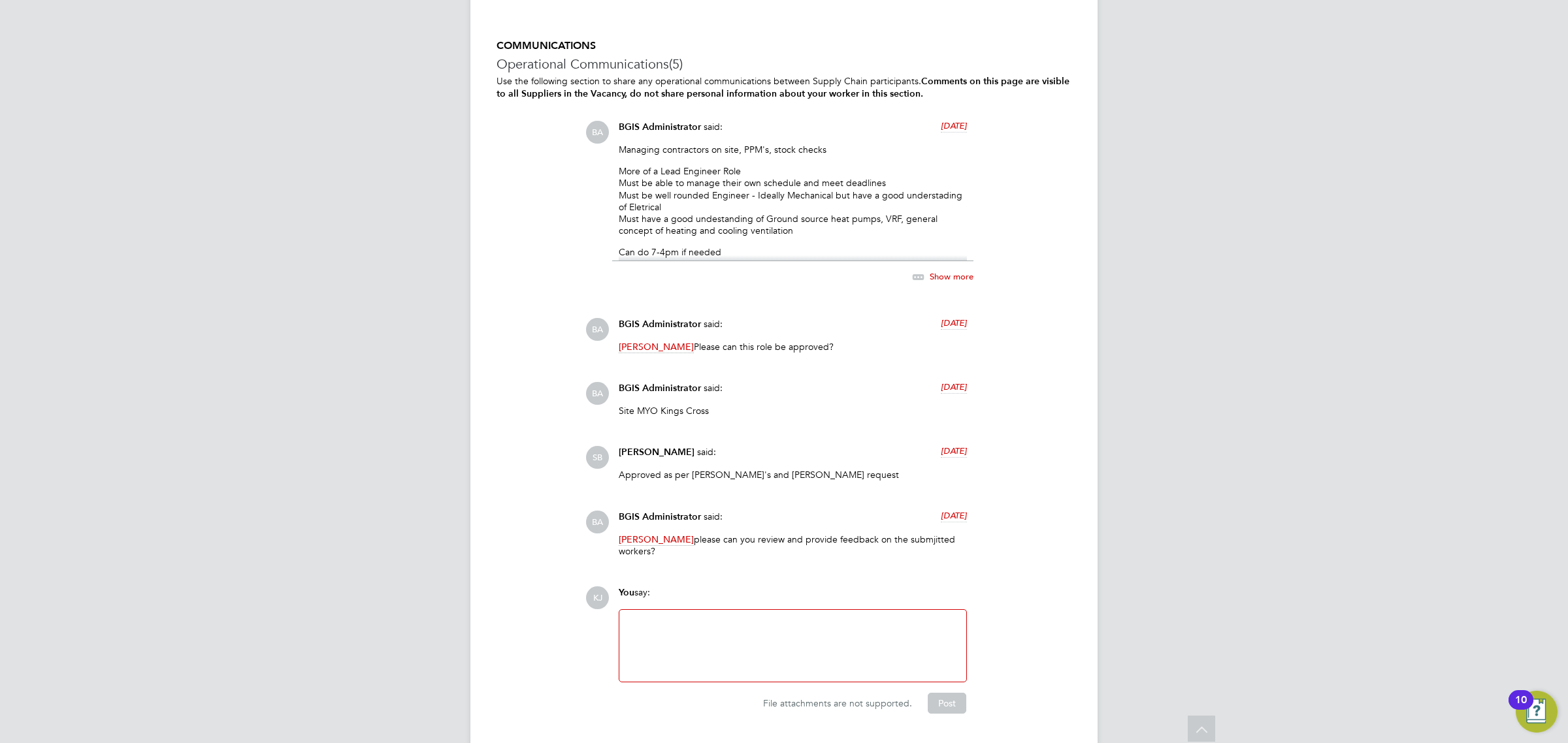
scroll to position [2249, 0]
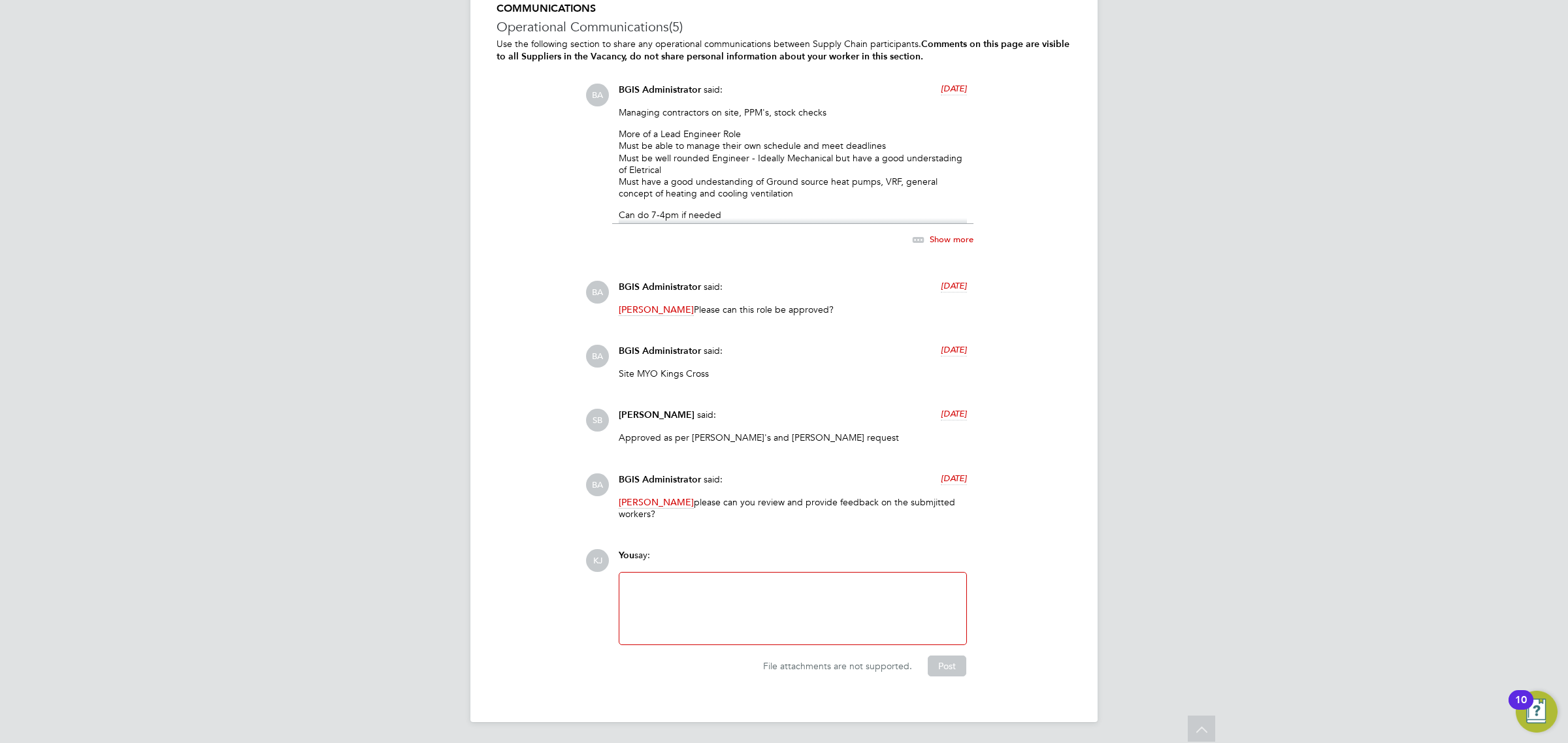
click at [955, 240] on span "Show more" at bounding box center [952, 239] width 44 height 11
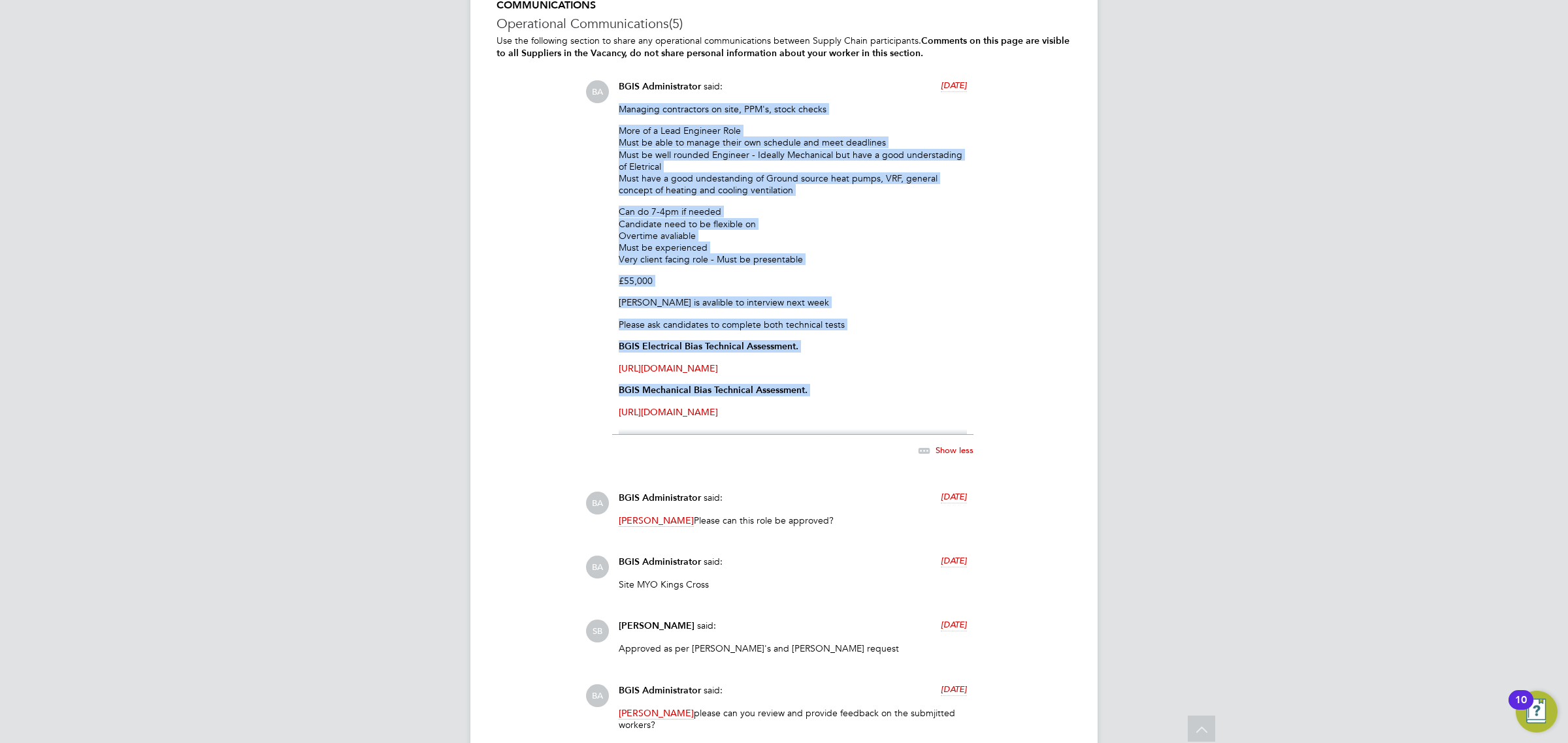
drag, startPoint x: 619, startPoint y: 108, endPoint x: 858, endPoint y: 428, distance: 399.4
click at [867, 438] on div "BGIS Administrator said: [DATE] Managing contractors on site, PPM's, stock chec…" at bounding box center [792, 276] width 361 height 392
click at [853, 416] on p "[URL][DOMAIN_NAME]" at bounding box center [793, 412] width 348 height 12
drag, startPoint x: 846, startPoint y: 416, endPoint x: 609, endPoint y: 108, distance: 388.6
click at [609, 108] on div "BA BGIS Administrator said: [DATE] Managing contractors on site, PPM's, stock c…" at bounding box center [828, 276] width 486 height 392
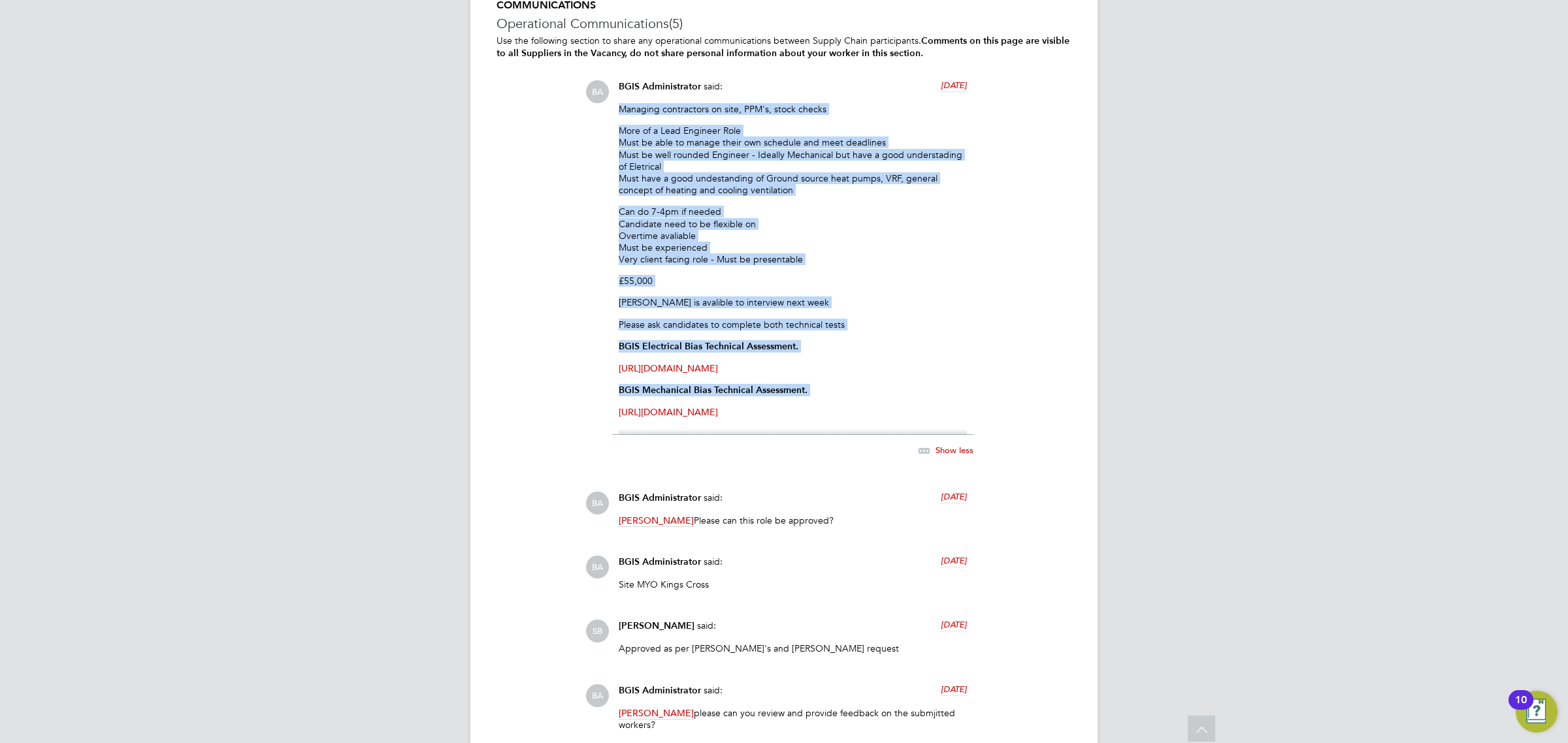
copy div "Managing contractors on site, PPM's, stock checks More of a Lead Engineer Role …"
